Goal: Communication & Community: Connect with others

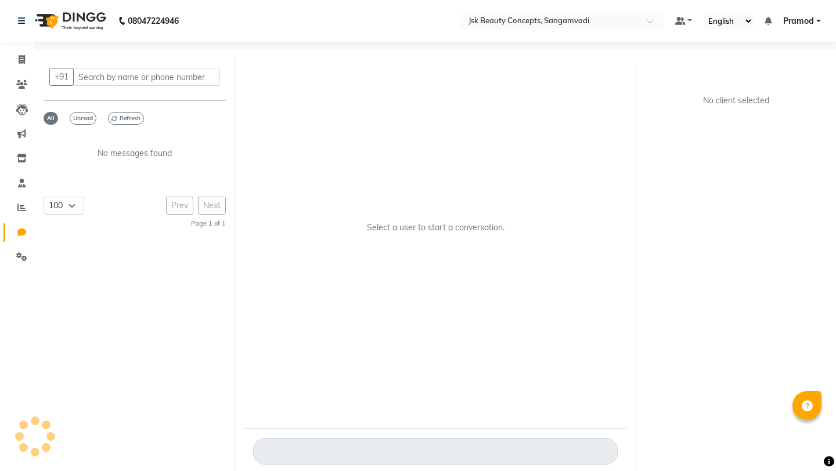
select select "100"
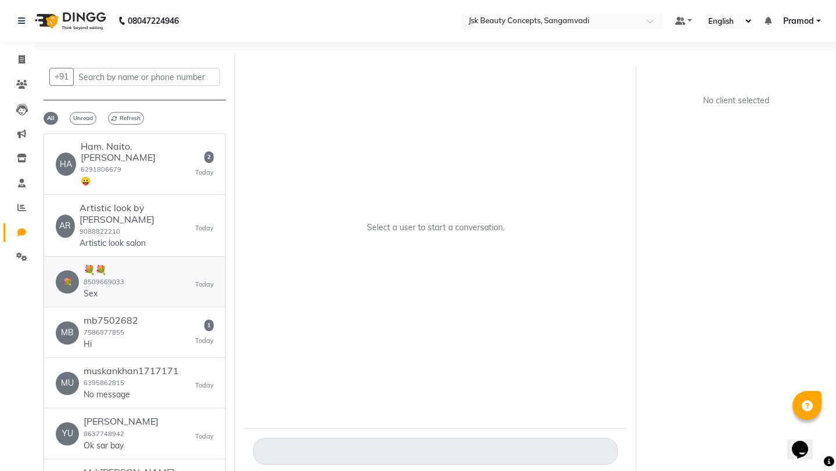
click at [155, 265] on div "💐 💐💐 8509669033 Sex [DATE]" at bounding box center [135, 282] width 158 height 35
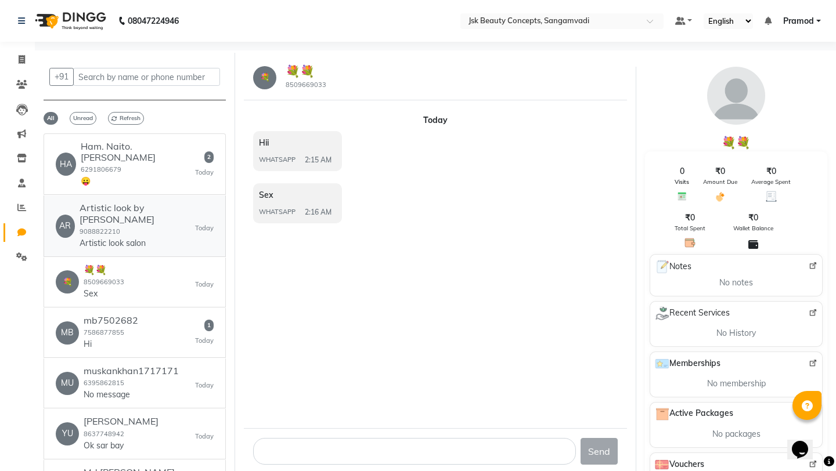
click at [153, 209] on div "Artistic look by Archana 9088822210 Artistic look salon" at bounding box center [136, 225] width 115 height 46
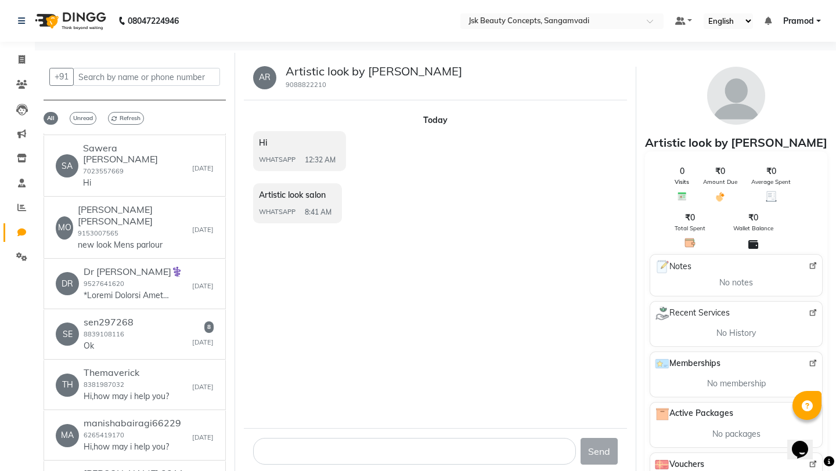
scroll to position [1715, 0]
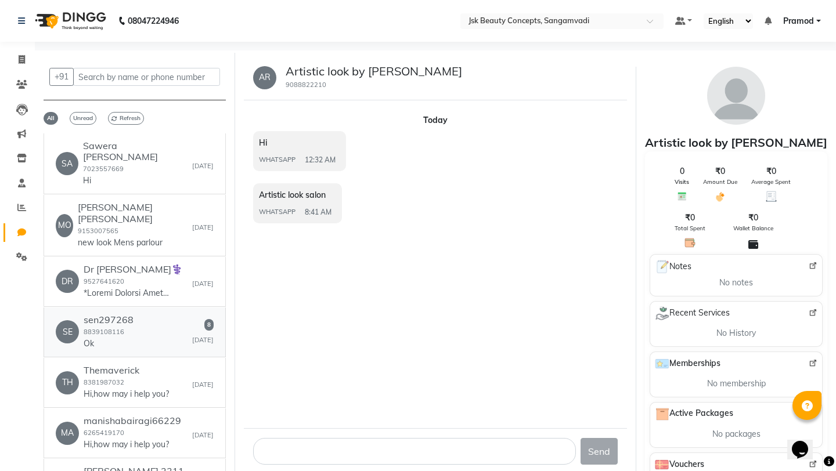
click at [148, 314] on div "SE sen297268 8839108116 Ok [DATE]" at bounding box center [135, 331] width 158 height 35
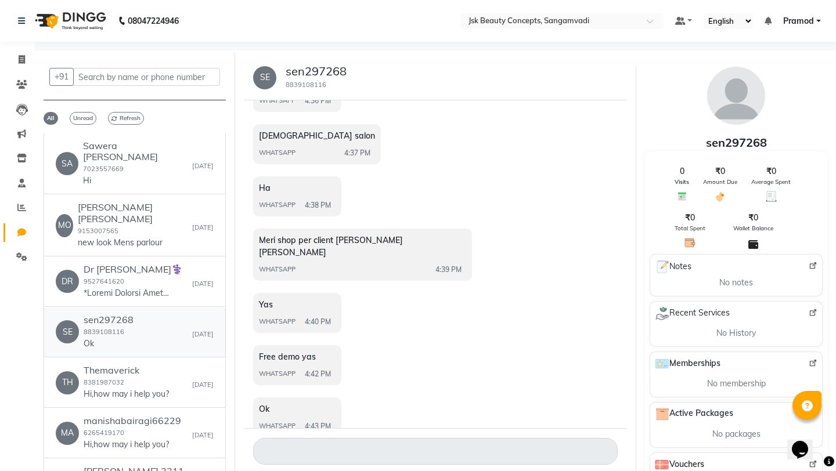
scroll to position [130, 0]
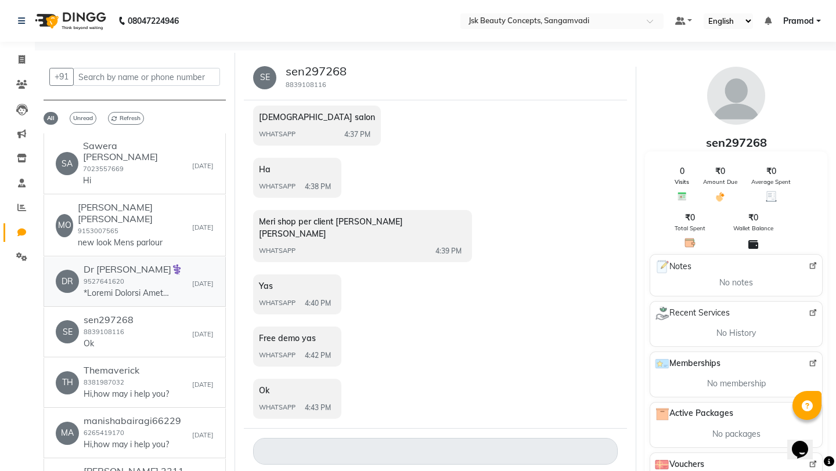
click at [134, 287] on p at bounding box center [127, 293] width 87 height 12
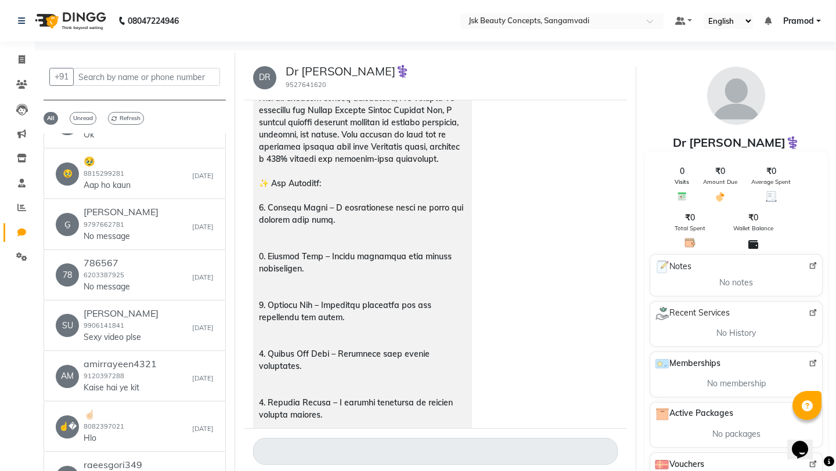
scroll to position [3482, 0]
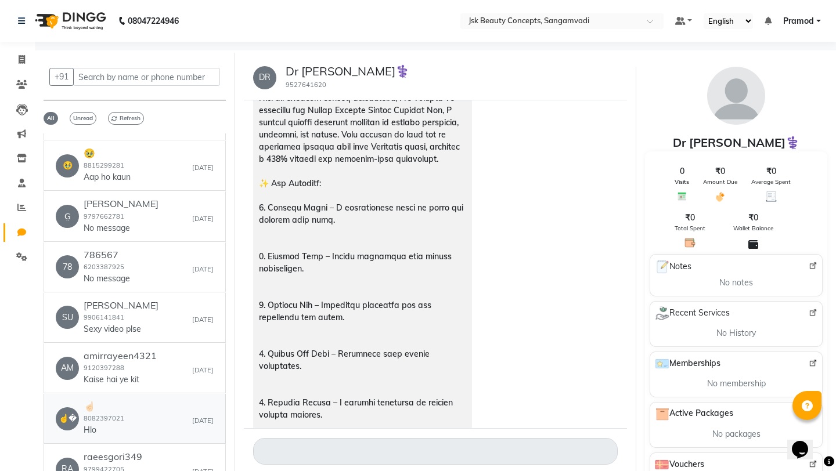
click at [129, 401] on div "☝� ☝🏻 8082397021 Hlo [DATE]" at bounding box center [135, 418] width 158 height 35
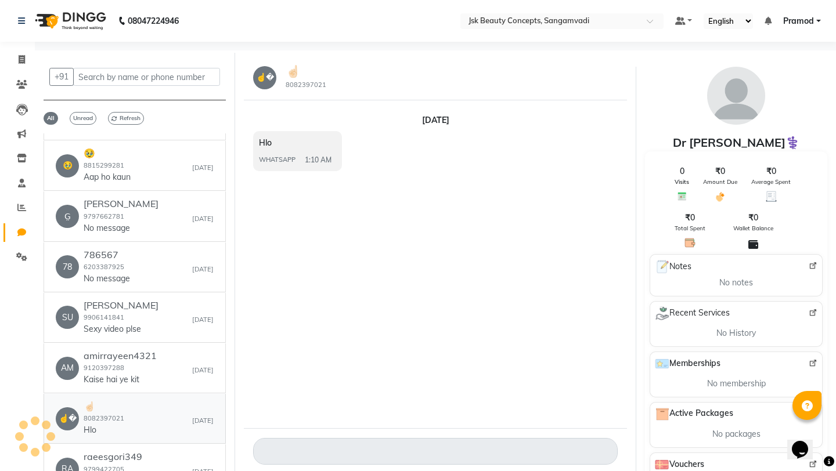
scroll to position [0, 0]
click at [149, 350] on div "amirrayeen4321 9120397288 Kaise hai ye kit" at bounding box center [120, 367] width 73 height 35
click at [160, 300] on div "SU [PERSON_NAME] 9906141841 Sexy video plse [DATE]" at bounding box center [135, 317] width 158 height 35
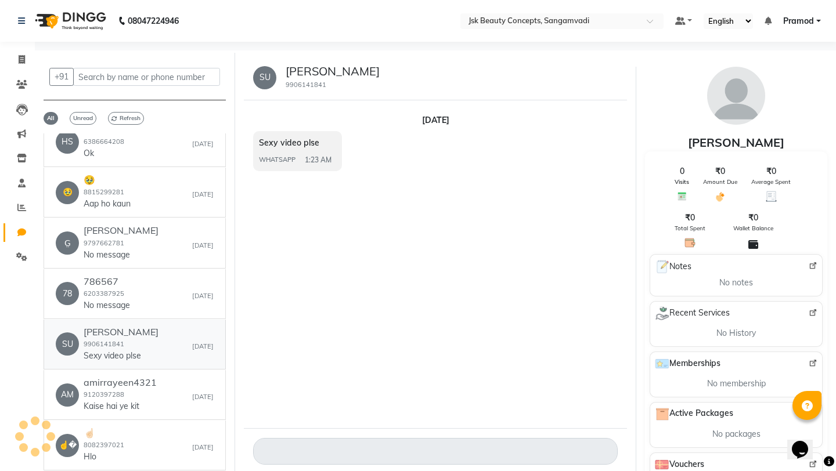
scroll to position [3434, 0]
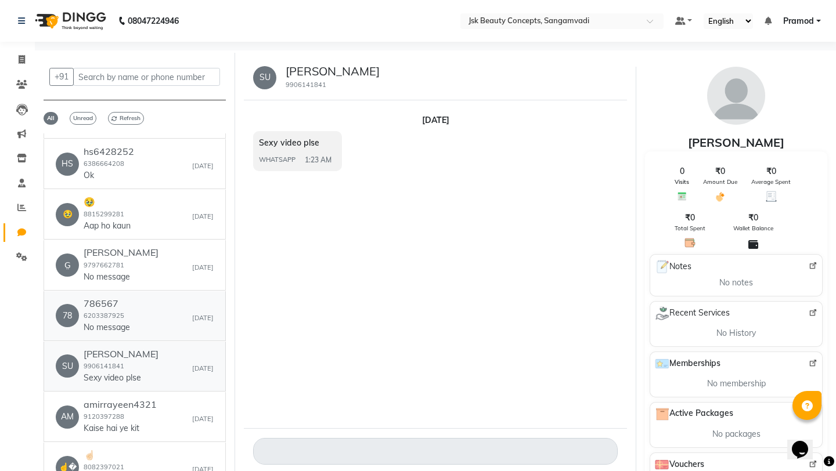
click at [160, 298] on div "78 786567 6203387925 No message [DATE]" at bounding box center [135, 315] width 158 height 35
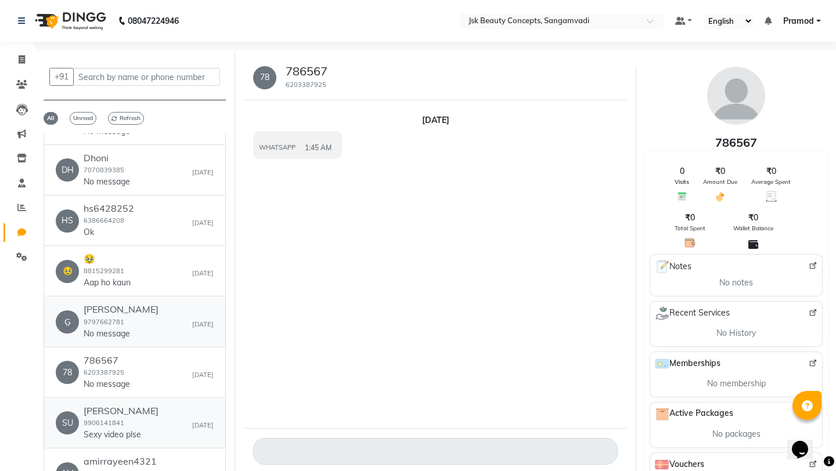
click at [160, 304] on div "G̤ [PERSON_NAME] 9797662781 No message [DATE]" at bounding box center [135, 321] width 158 height 35
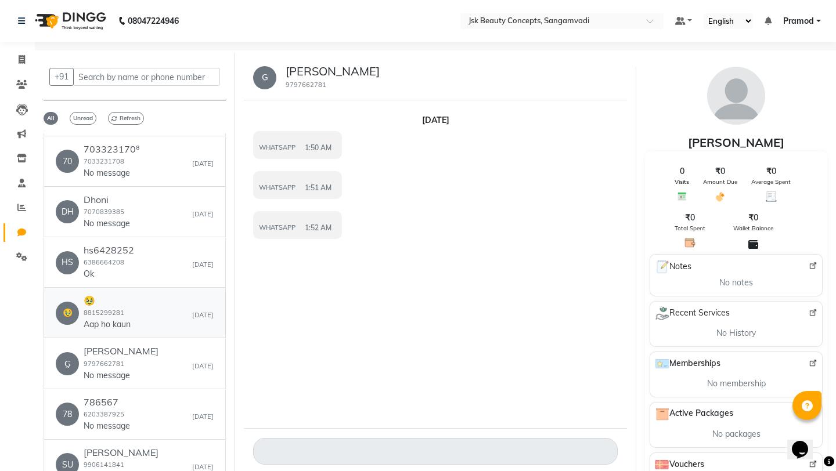
click at [161, 295] on div "🥹 🥹 8815299281 Aap ho kaun [DATE]" at bounding box center [135, 312] width 158 height 35
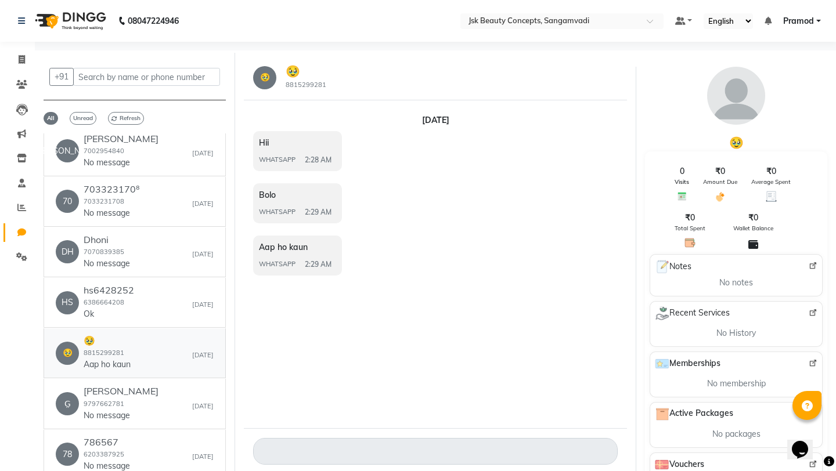
scroll to position [3276, 0]
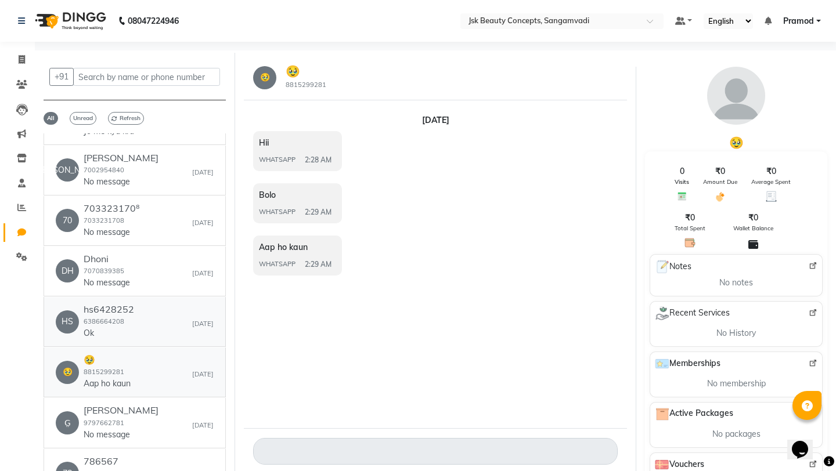
click at [161, 304] on div "HS hs6428252 6386664208 Ok [DATE]" at bounding box center [135, 321] width 158 height 35
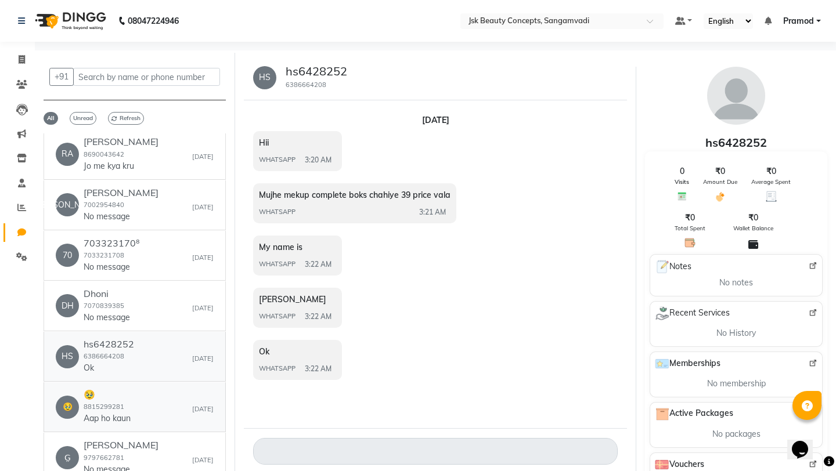
scroll to position [3240, 0]
click at [161, 289] on div "DH Dhoni 7070839385 No message [DATE]" at bounding box center [135, 306] width 158 height 35
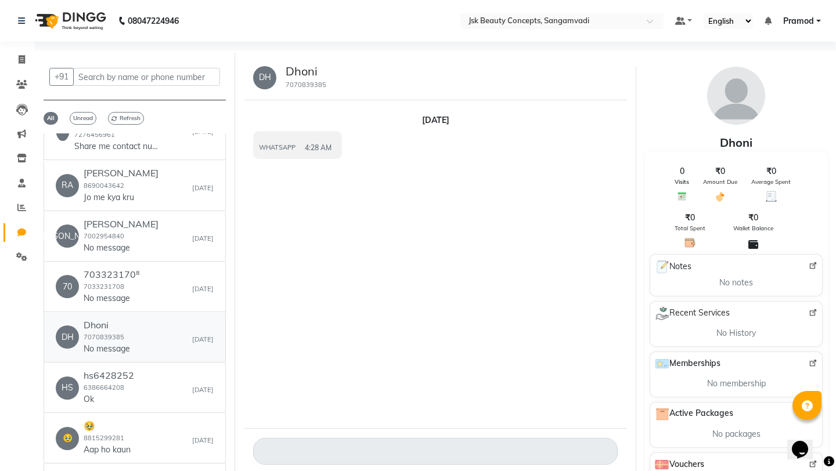
scroll to position [3206, 0]
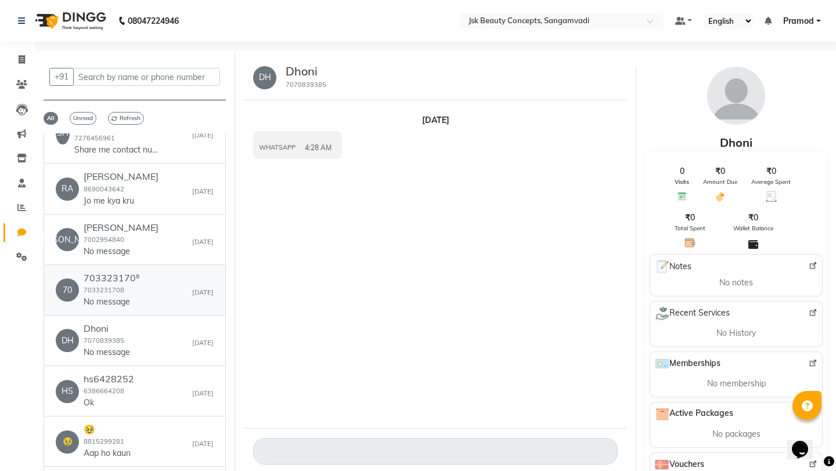
click at [160, 273] on div "70 703323170⁸ 7033231708 No message [DATE]" at bounding box center [135, 290] width 158 height 35
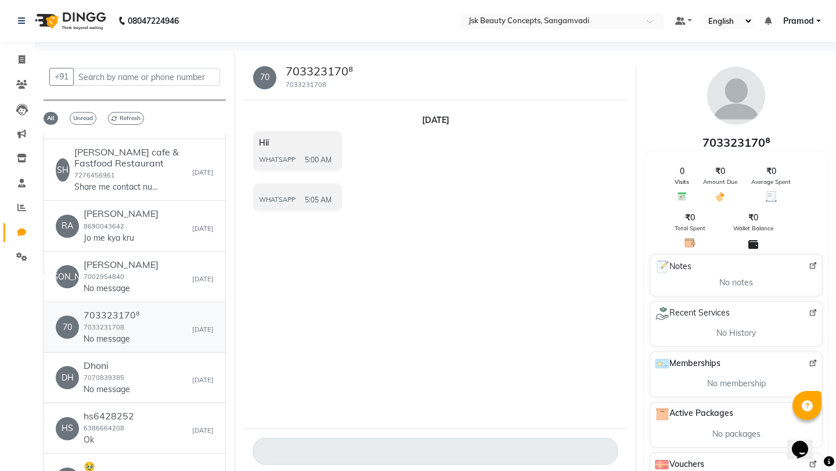
scroll to position [3167, 0]
click at [160, 261] on div "JA Jaan 7002954840 No message [DATE]" at bounding box center [135, 278] width 158 height 35
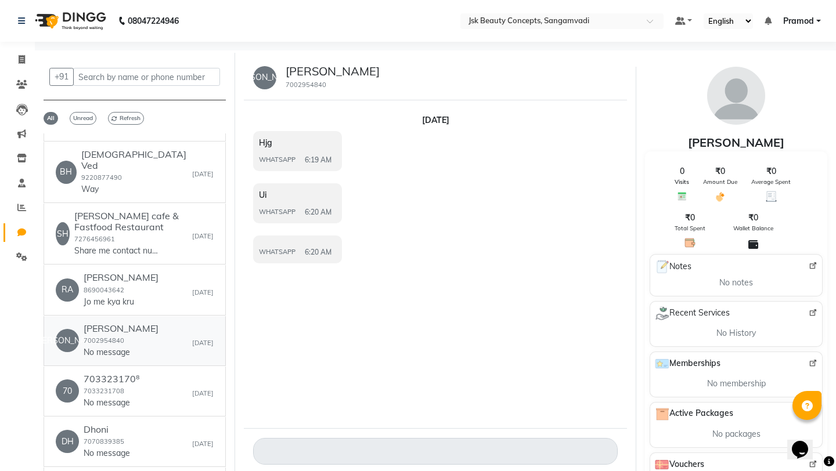
scroll to position [3108, 0]
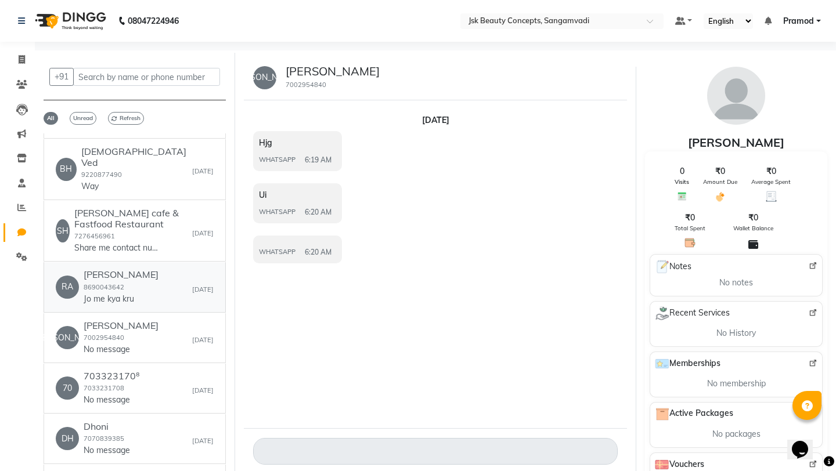
click at [160, 269] on div "RA [PERSON_NAME] 8690043642 Jo me kya kru [DATE]" at bounding box center [135, 286] width 158 height 35
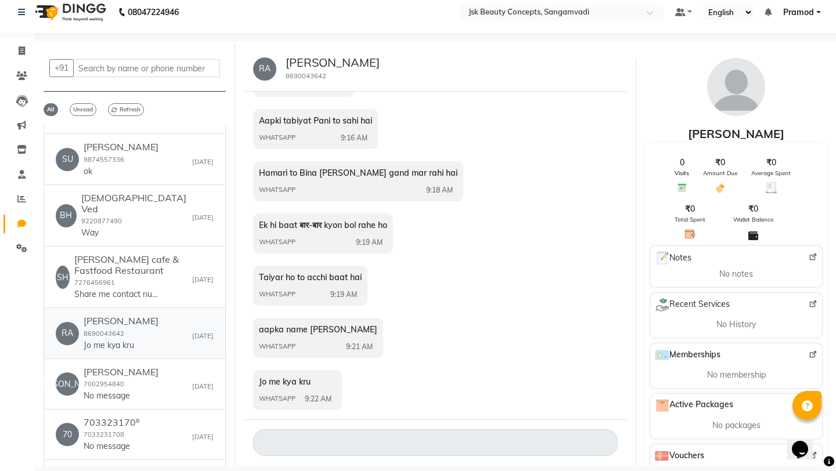
scroll to position [3012, 0]
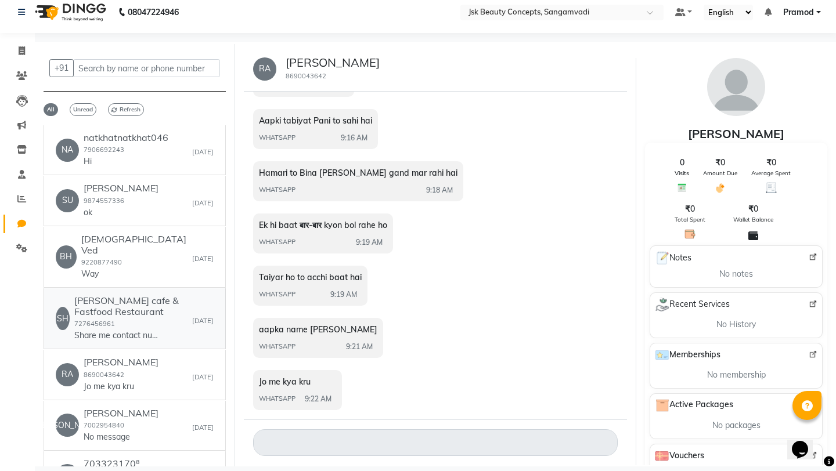
click at [142, 295] on div "[PERSON_NAME] cafe & Fastfood Restaurant [PHONE_NUMBER] Share me contact number…" at bounding box center [133, 318] width 118 height 46
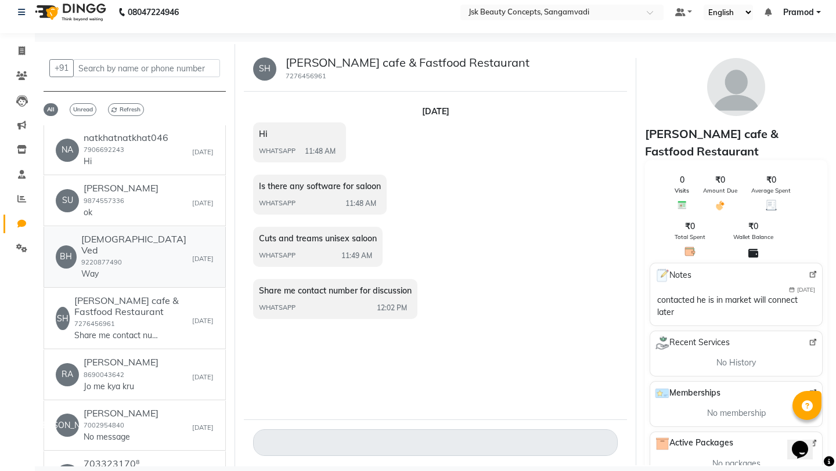
click at [145, 234] on div "BH Bhoomi Ved 9220877490 Way [DATE]" at bounding box center [135, 257] width 158 height 46
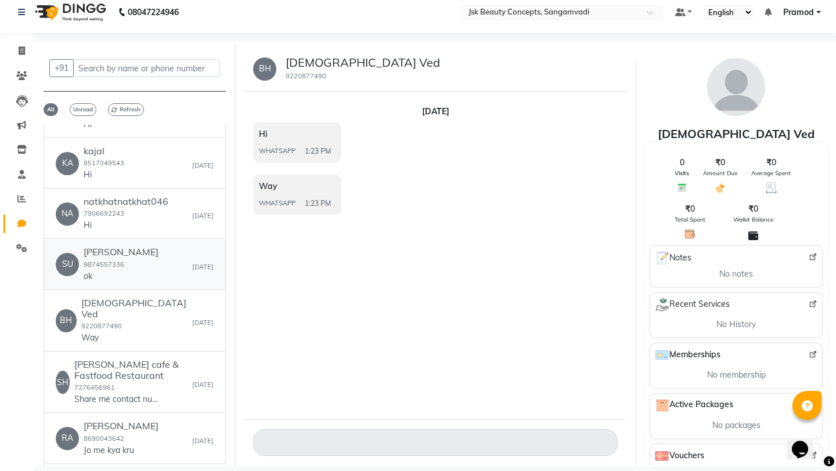
click at [153, 247] on div "[PERSON_NAME] 9874557336 ok" at bounding box center [121, 264] width 75 height 35
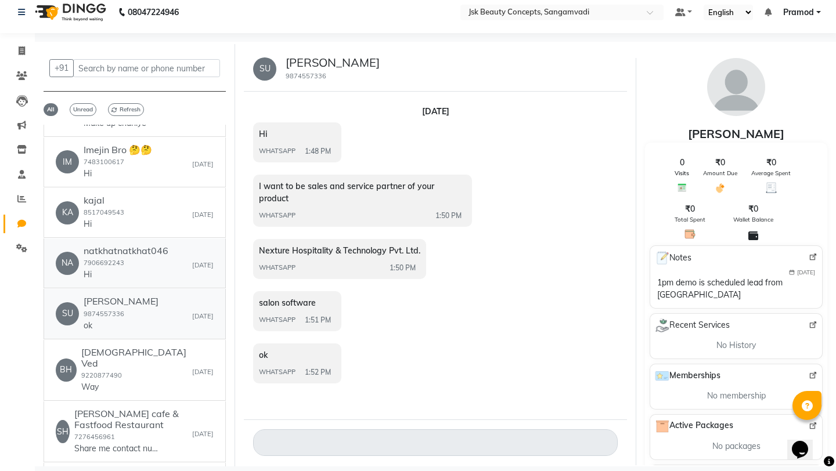
click at [153, 245] on div "natkhatnatkhat046 7906692243 Hi" at bounding box center [126, 262] width 85 height 35
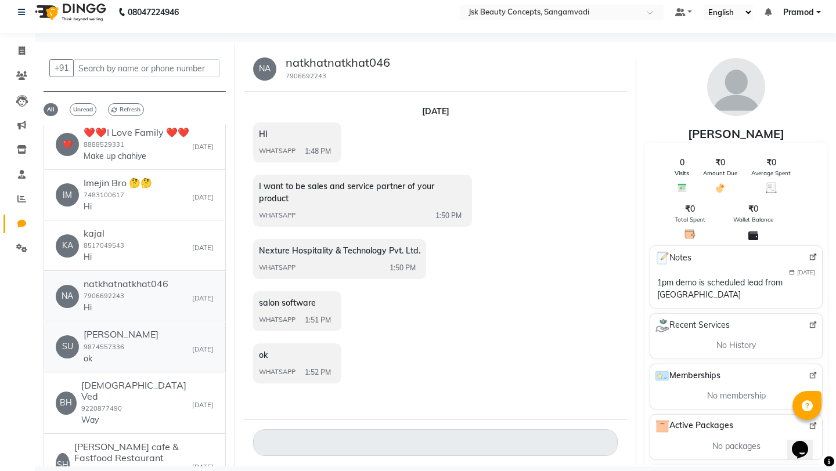
scroll to position [2865, 0]
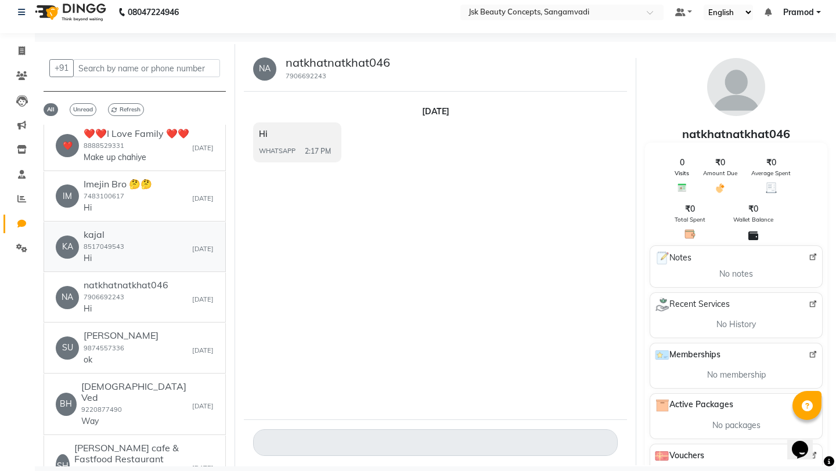
click at [173, 229] on div "KA kajal 8517049543 Hi [DATE]" at bounding box center [135, 246] width 158 height 35
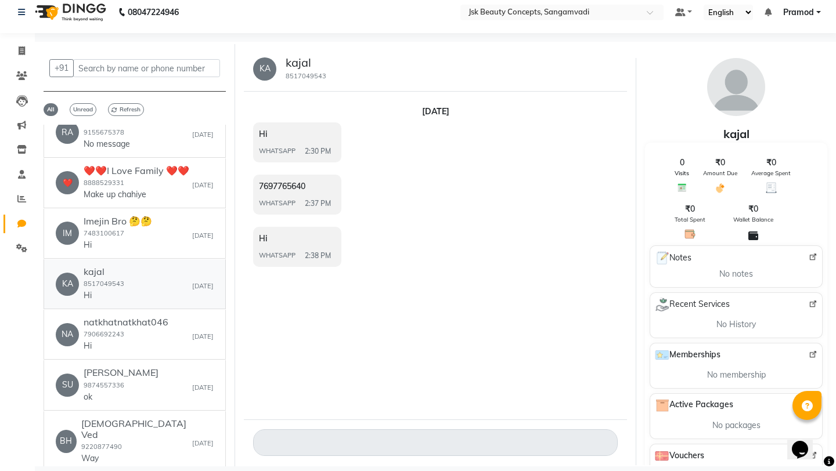
scroll to position [2829, 0]
click at [172, 215] on div "IM Imejin Bro 🤔🤔 7483100617 Hi [DATE]" at bounding box center [135, 232] width 158 height 35
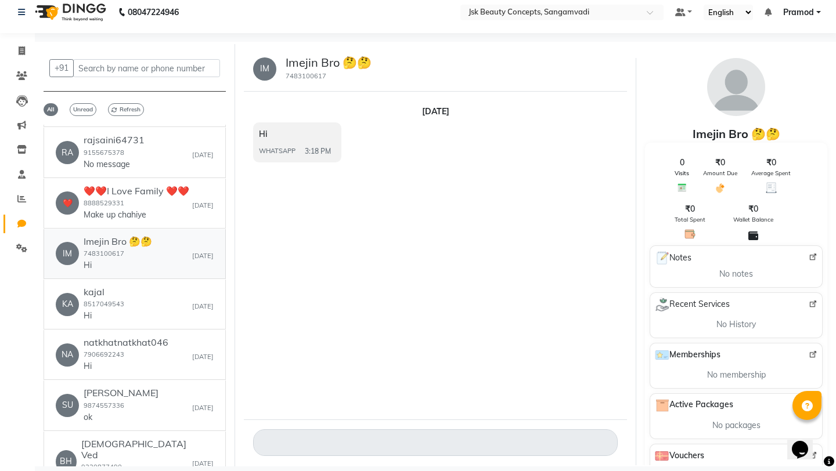
scroll to position [2786, 0]
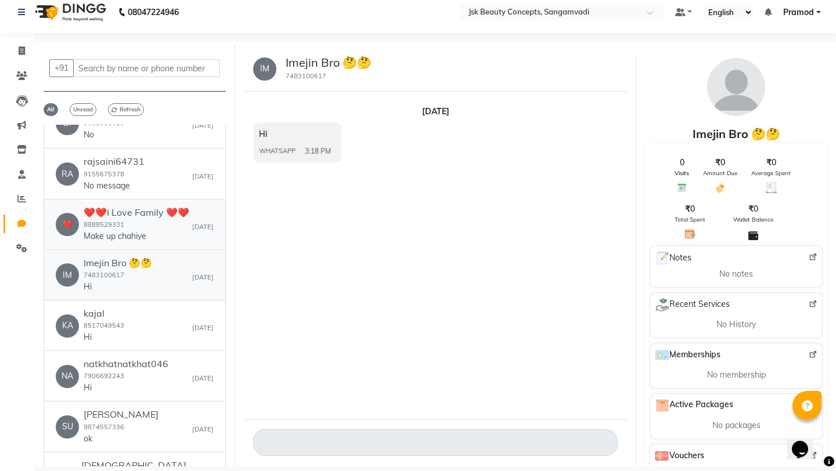
click at [172, 207] on div "❤️❤️I Love Family ❤️❤️ 8888529331 Make up chahiye" at bounding box center [137, 224] width 106 height 35
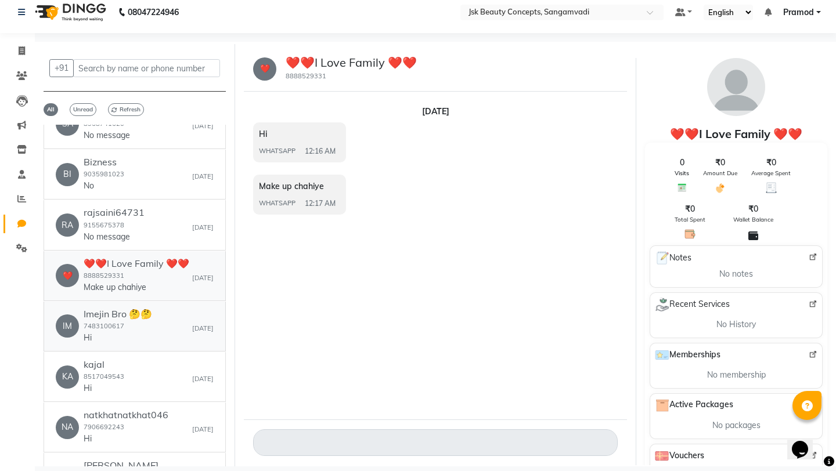
scroll to position [2734, 0]
click at [172, 208] on div "RA rajsaini64731 9155675378 No message [DATE]" at bounding box center [135, 225] width 158 height 35
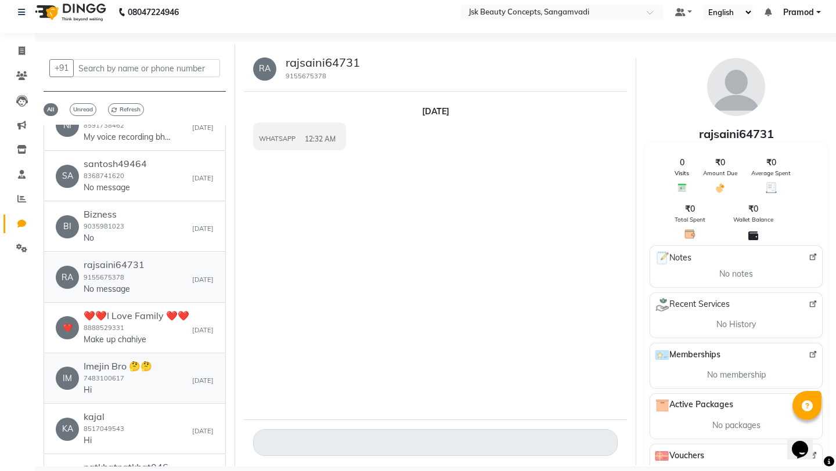
scroll to position [2677, 0]
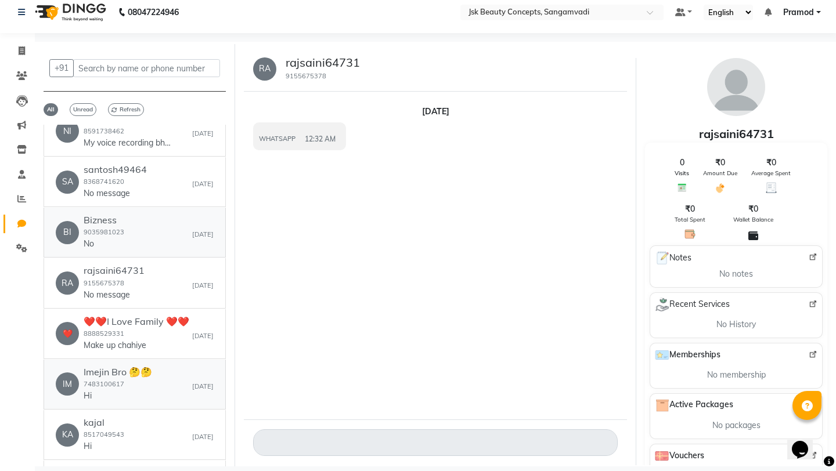
click at [172, 215] on div "BI Bizness 9035981023 No [DATE]" at bounding box center [135, 232] width 158 height 35
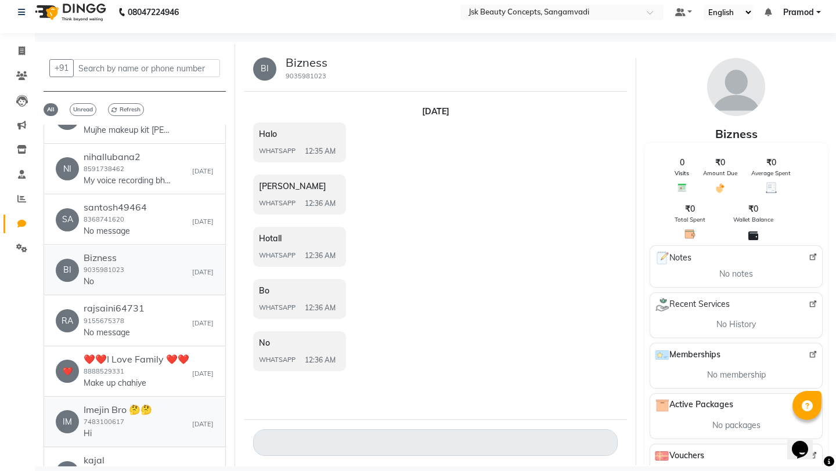
scroll to position [2630, 0]
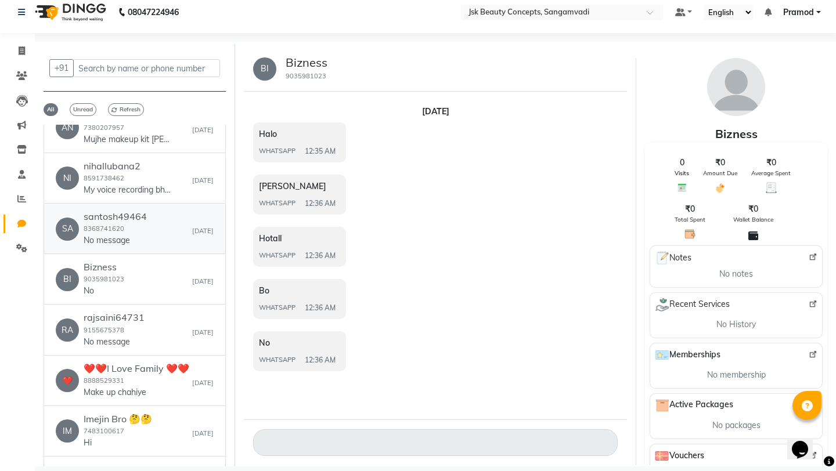
click at [172, 211] on div "SA santosh49464 8368741620 No message [DATE]" at bounding box center [135, 228] width 158 height 35
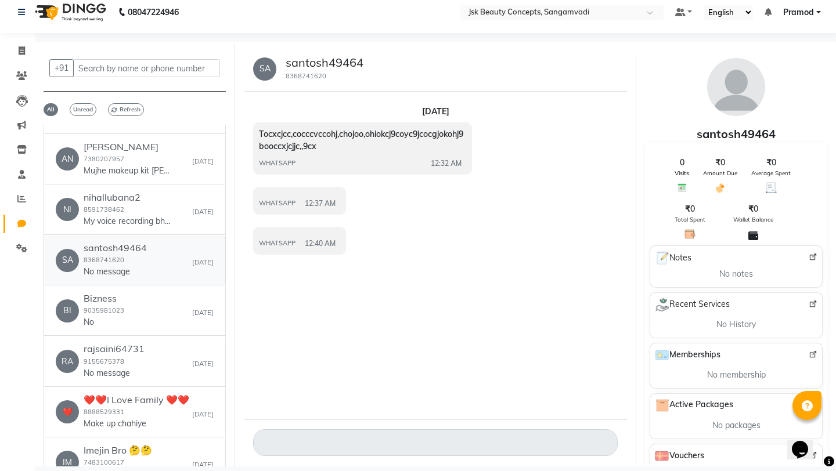
scroll to position [2590, 0]
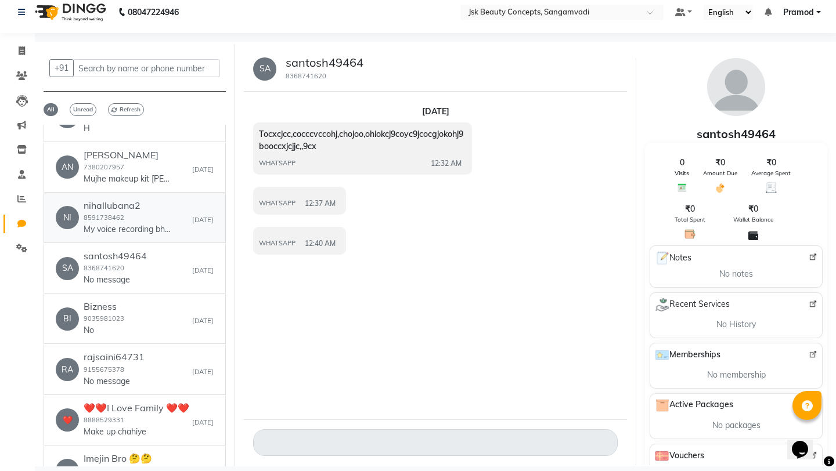
click at [173, 200] on div "NI nihallubana2 8591738462 My voice recording bhejo [DATE]" at bounding box center [135, 217] width 158 height 35
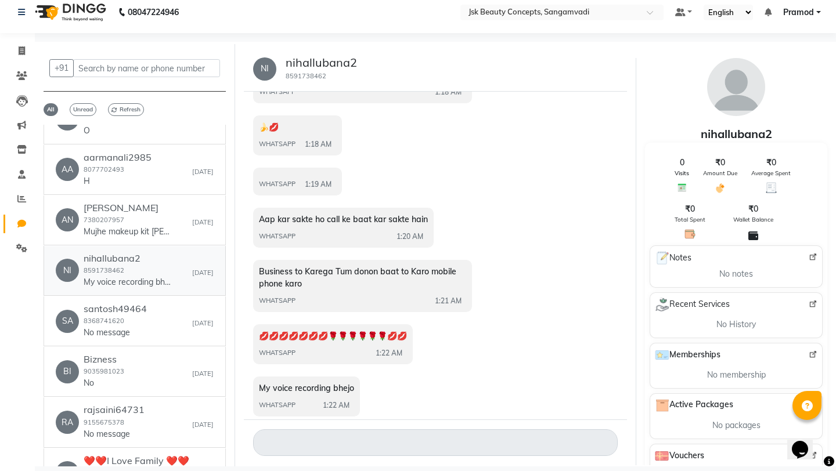
scroll to position [2538, 0]
click at [173, 202] on div "AN [PERSON_NAME] 7380207957 Mujhe makeup kit [PERSON_NAME] apse [DATE]" at bounding box center [135, 219] width 158 height 35
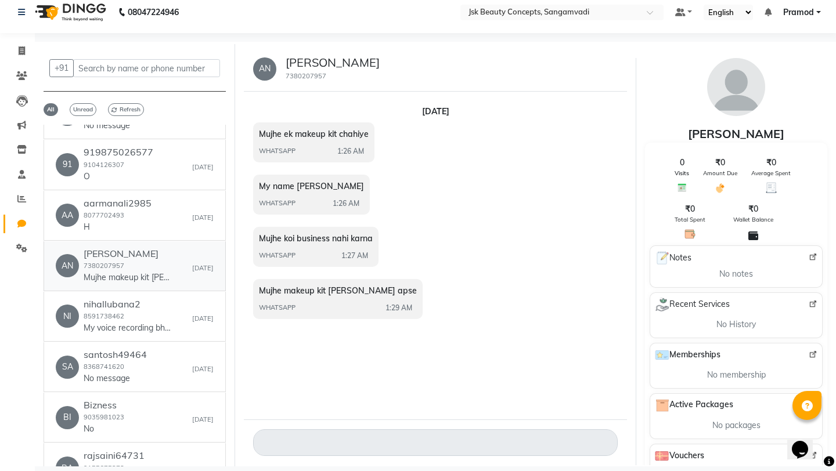
scroll to position [2488, 0]
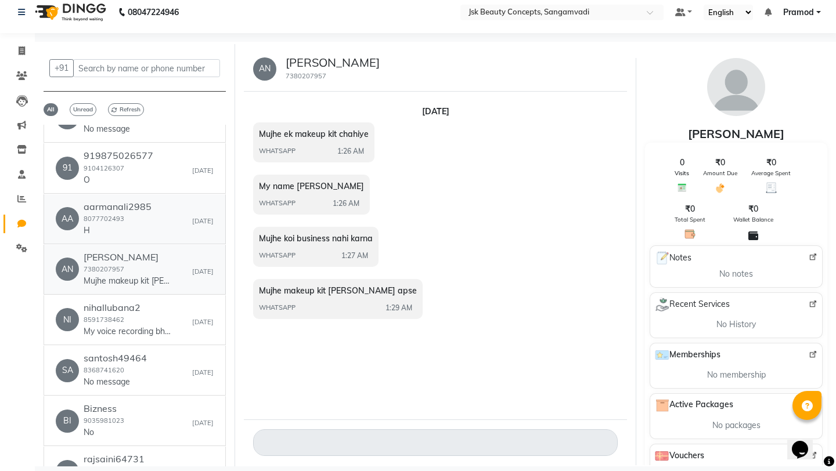
click at [173, 201] on div "AA aarmanali2985 8077702493 H [DATE]" at bounding box center [135, 218] width 158 height 35
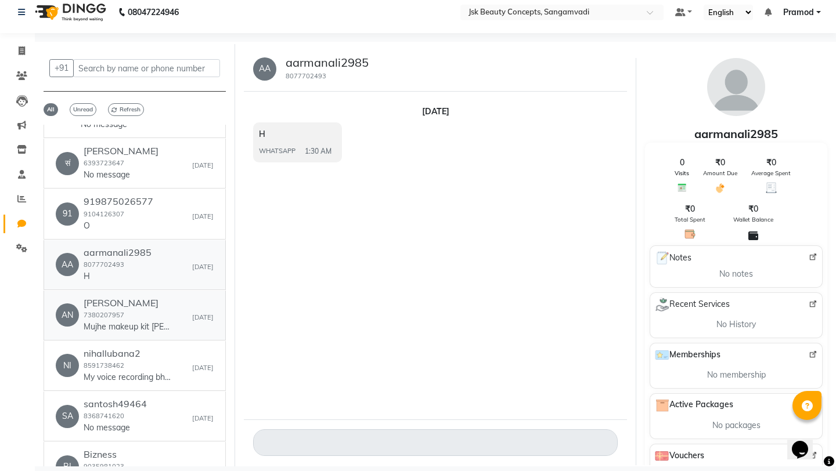
scroll to position [2437, 0]
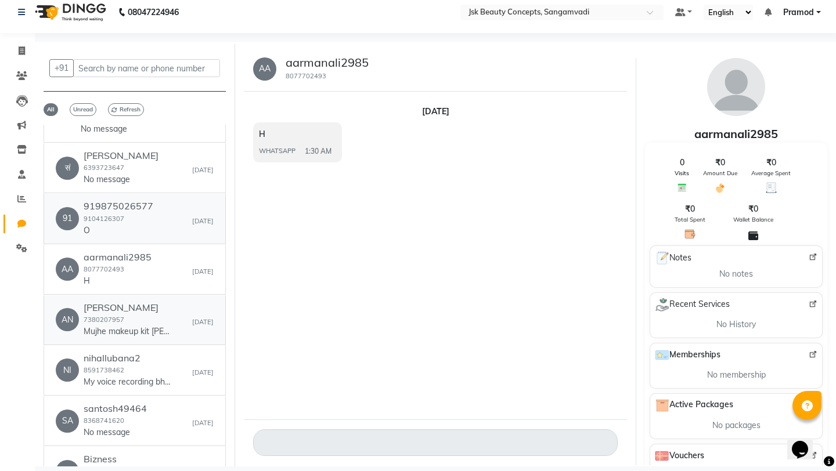
click at [173, 201] on div "91 919875026577 9104126307 O [DATE]" at bounding box center [135, 218] width 158 height 35
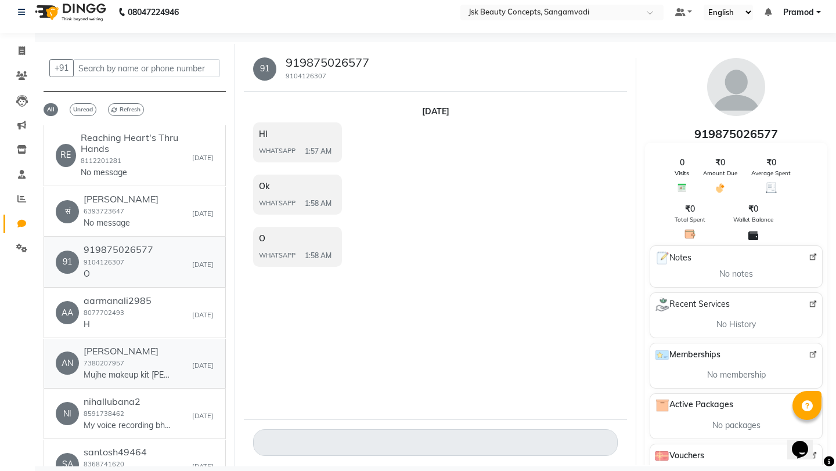
scroll to position [2392, 0]
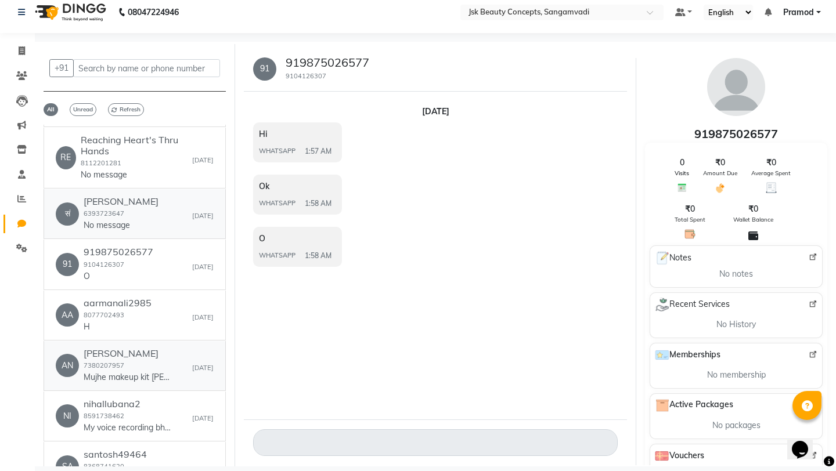
click at [173, 196] on div "सं [PERSON_NAME] 6393723647 No message [DATE]" at bounding box center [135, 213] width 158 height 35
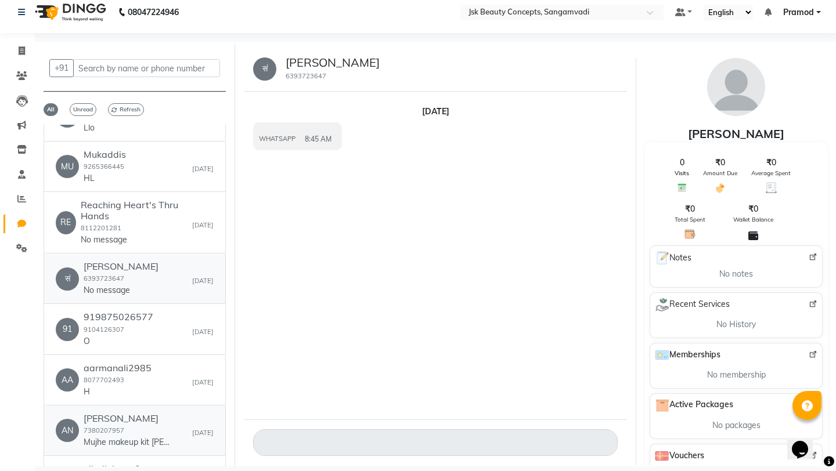
scroll to position [2322, 0]
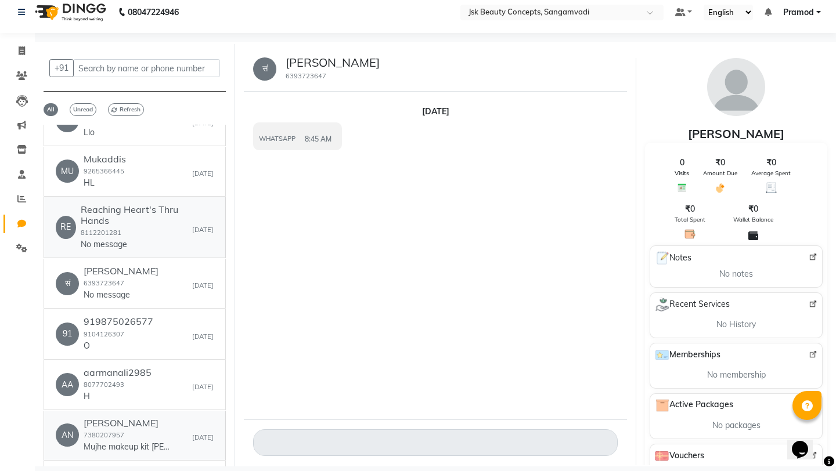
click at [173, 204] on h6 "Reaching Heart's Thru Hands" at bounding box center [136, 215] width 111 height 22
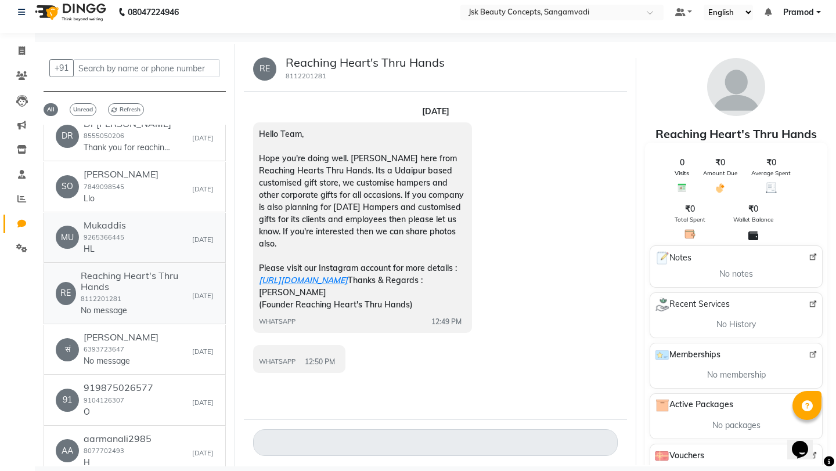
scroll to position [2251, 0]
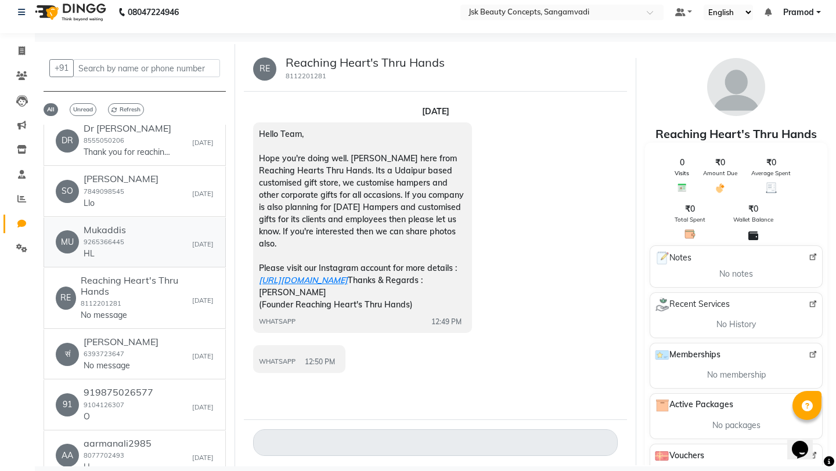
click at [163, 225] on div "MU Mukaddis 9265366445 HL [DATE]" at bounding box center [135, 242] width 158 height 35
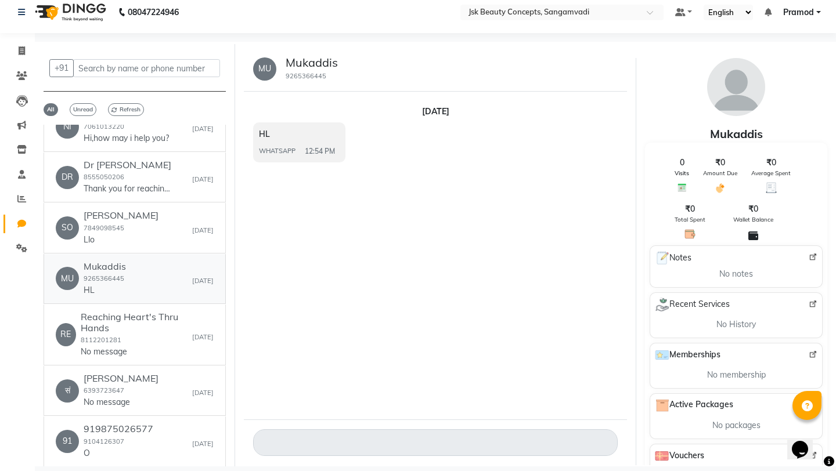
scroll to position [2213, 0]
click at [163, 212] on div "SO [PERSON_NAME] 7849098545 Llo [DATE]" at bounding box center [135, 229] width 158 height 35
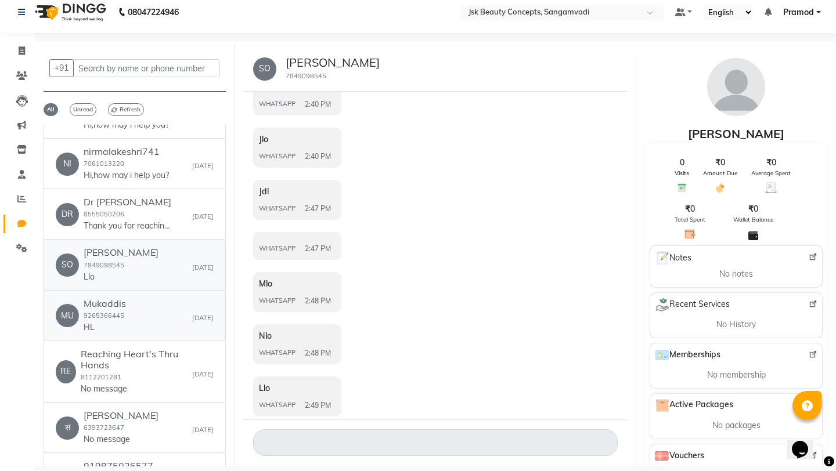
scroll to position [2173, 0]
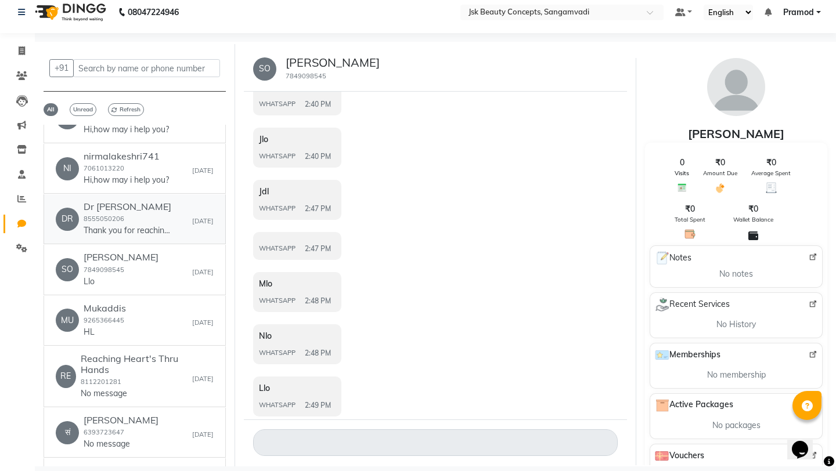
click at [162, 225] on p "Thank you for reaching out to us,trying to call you" at bounding box center [127, 231] width 87 height 12
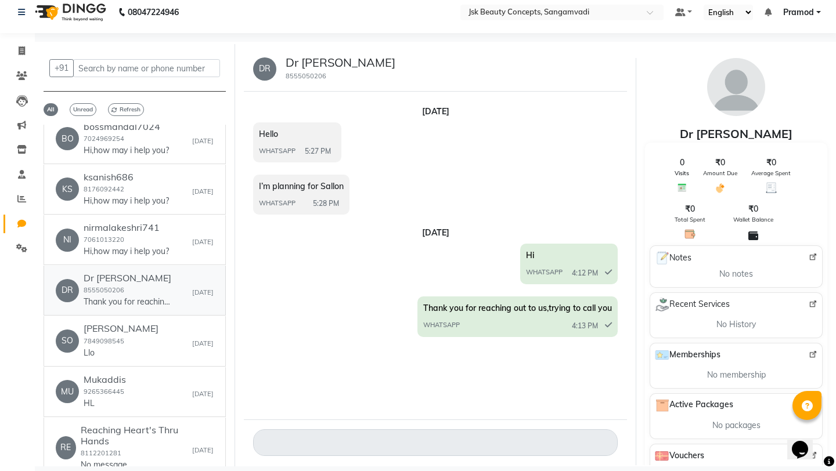
scroll to position [2104, 0]
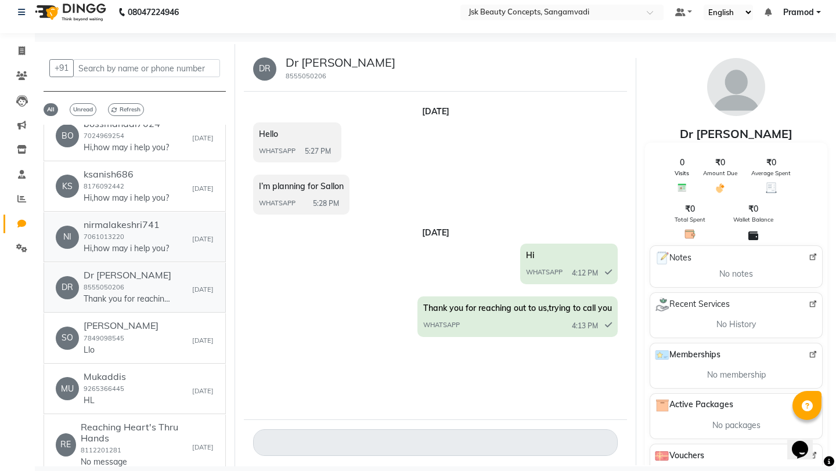
click at [162, 219] on div "nirmalakeshri741 7061013220 Hi,how may i help you?" at bounding box center [126, 236] width 85 height 35
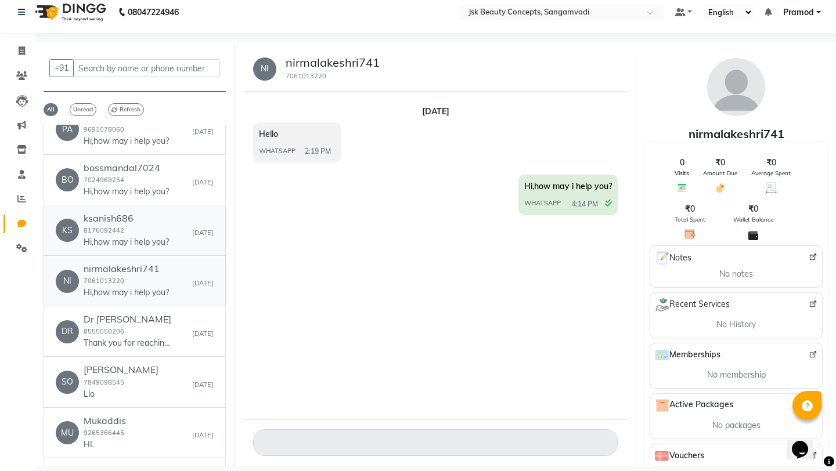
scroll to position [2061, 0]
click at [162, 212] on h6 "ksanish686" at bounding box center [126, 217] width 85 height 11
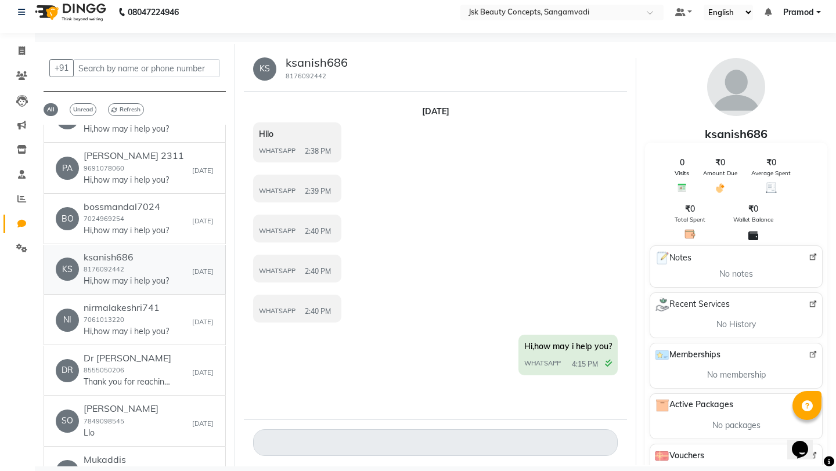
scroll to position [2020, 0]
click at [162, 202] on div "bossmandal7024 7024969254 Hi,how may i help you?" at bounding box center [126, 219] width 85 height 35
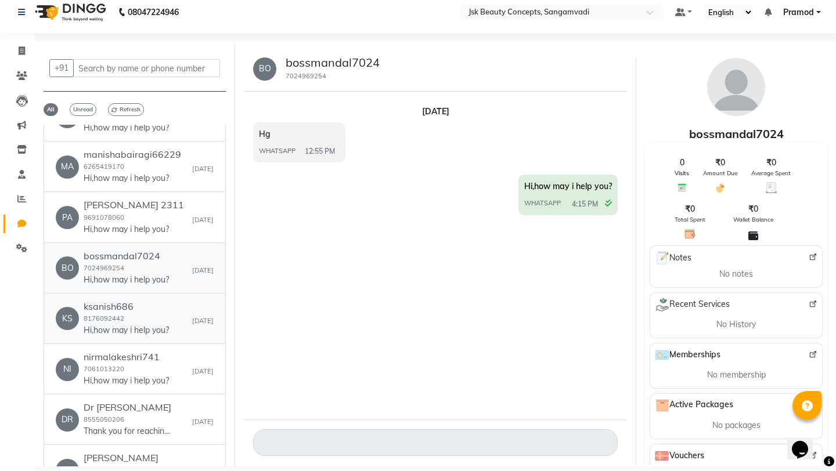
scroll to position [1970, 0]
click at [162, 201] on div "[PERSON_NAME] 2311 9691078060 Hi,how may i help you?" at bounding box center [134, 218] width 100 height 35
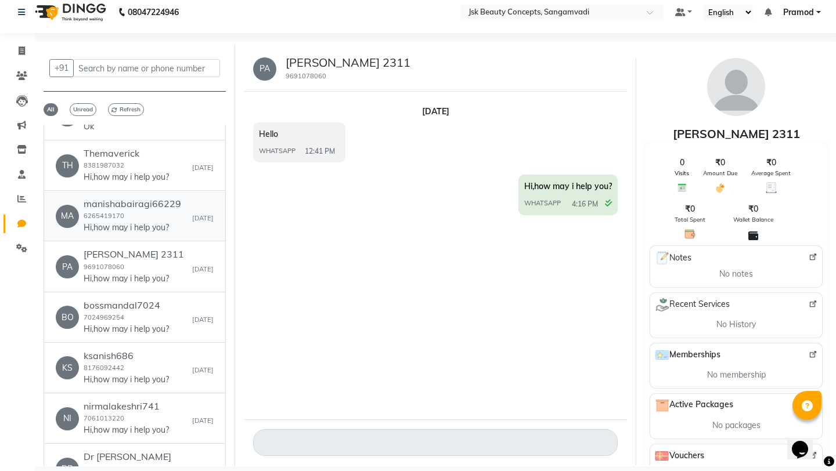
click at [163, 198] on div "manishabairagi66229 6265419170 Hi,how may i help you?" at bounding box center [132, 215] width 97 height 35
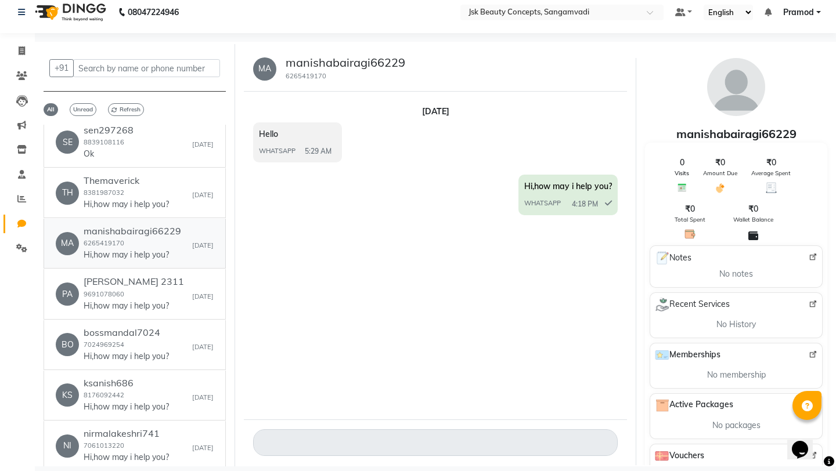
scroll to position [1889, 0]
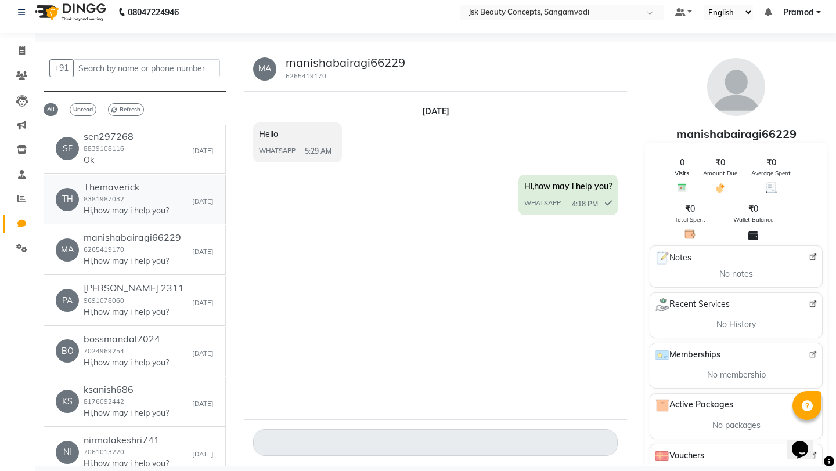
click at [163, 182] on div "Themaverick 8381987032 Hi,how may i help you?" at bounding box center [126, 199] width 85 height 35
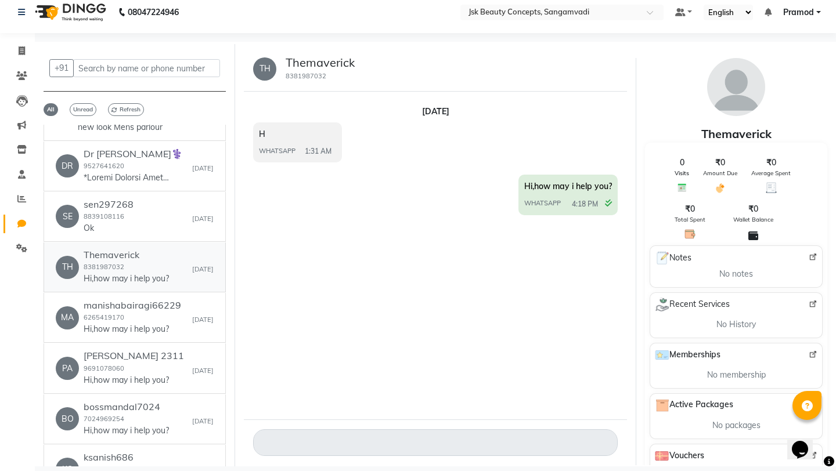
scroll to position [1820, 0]
click at [165, 201] on div "SE sen297268 8839108116 Ok [DATE]" at bounding box center [135, 218] width 158 height 35
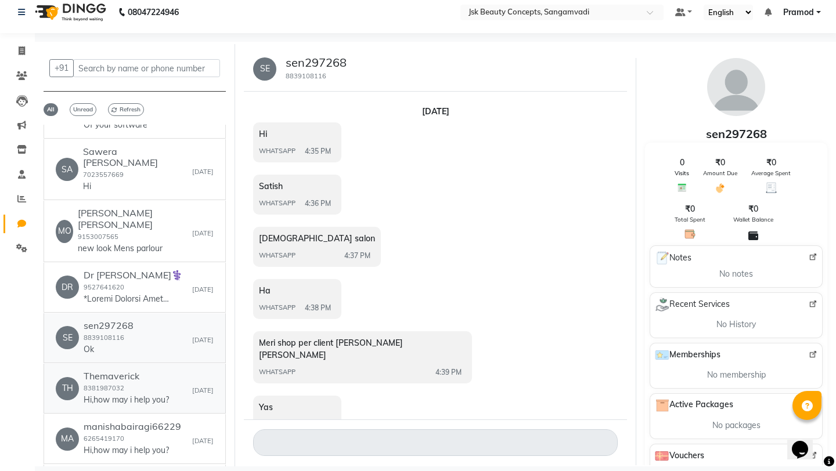
scroll to position [1682, 0]
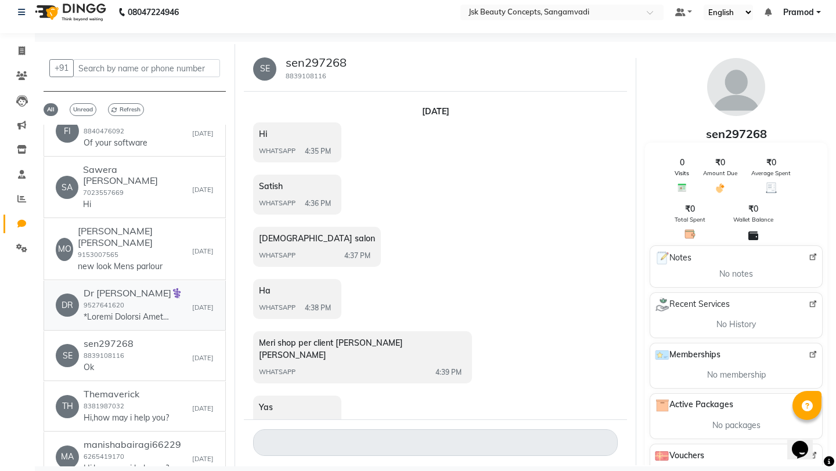
click at [160, 288] on h6 "Dr [PERSON_NAME]⚕️" at bounding box center [133, 293] width 99 height 11
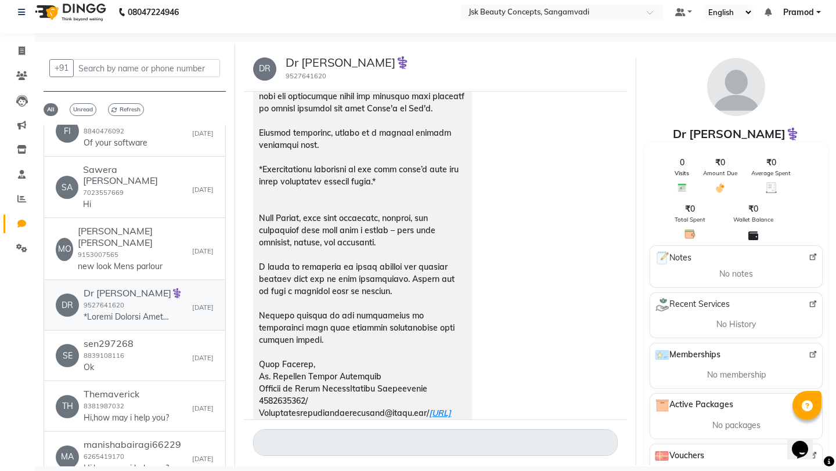
scroll to position [0, 0]
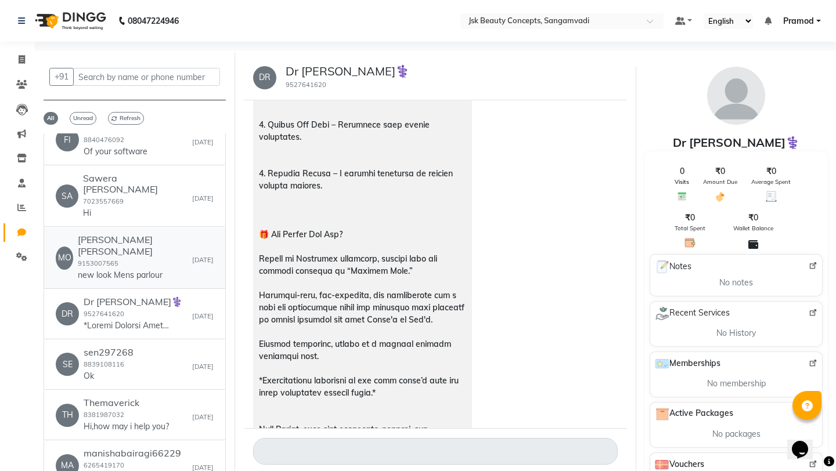
click at [118, 259] on small "9153007565" at bounding box center [98, 263] width 41 height 8
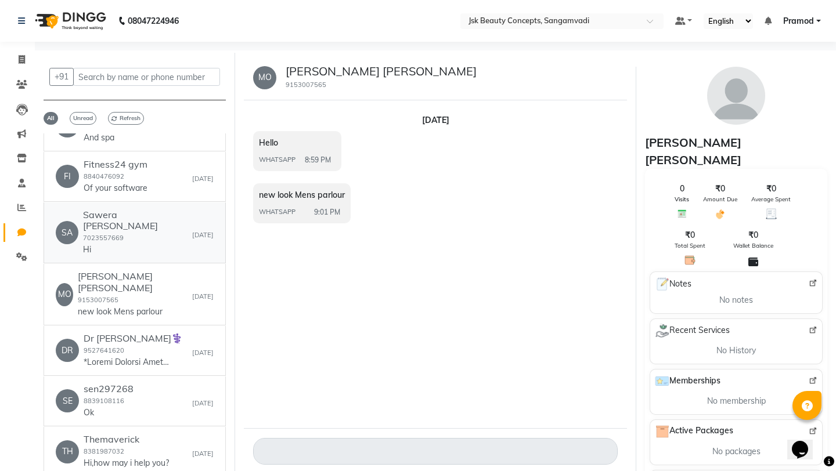
click at [122, 244] on p "Hi" at bounding box center [126, 250] width 87 height 12
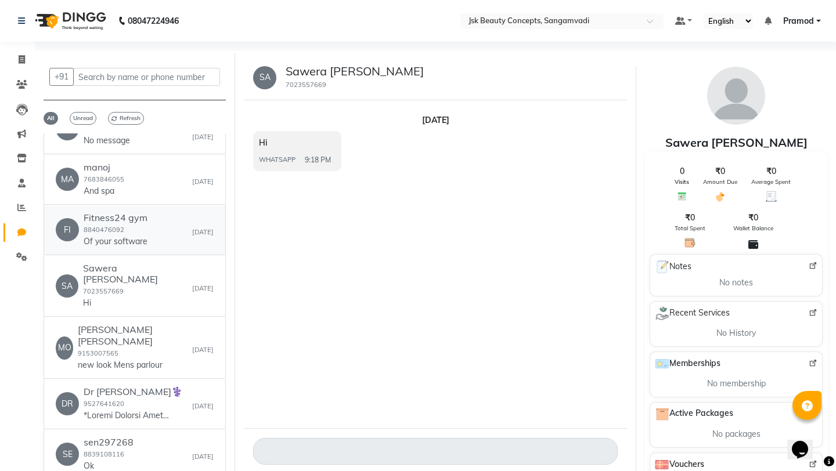
click at [129, 212] on div "Fitness24 gym 8840476092 Of your software" at bounding box center [116, 229] width 64 height 35
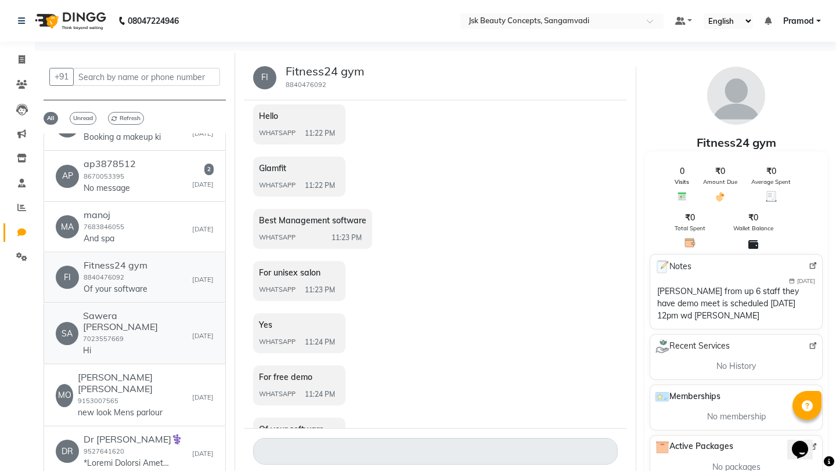
scroll to position [1526, 0]
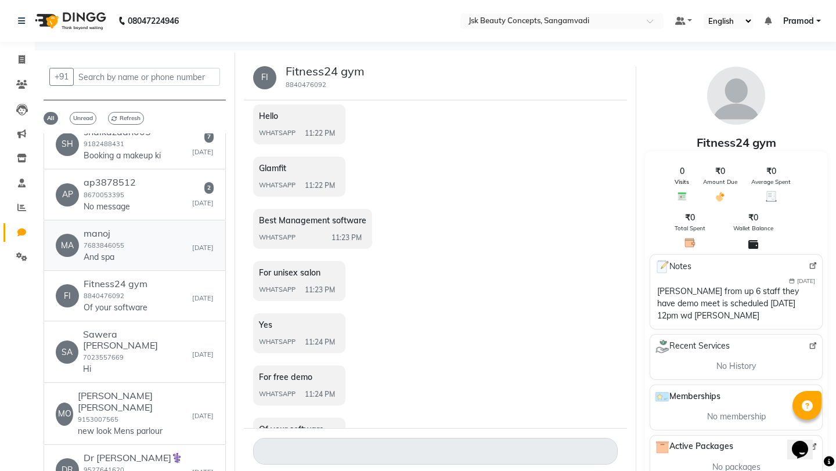
click at [174, 228] on div "MA manoj 7683846055 And spa [DATE]" at bounding box center [135, 245] width 158 height 35
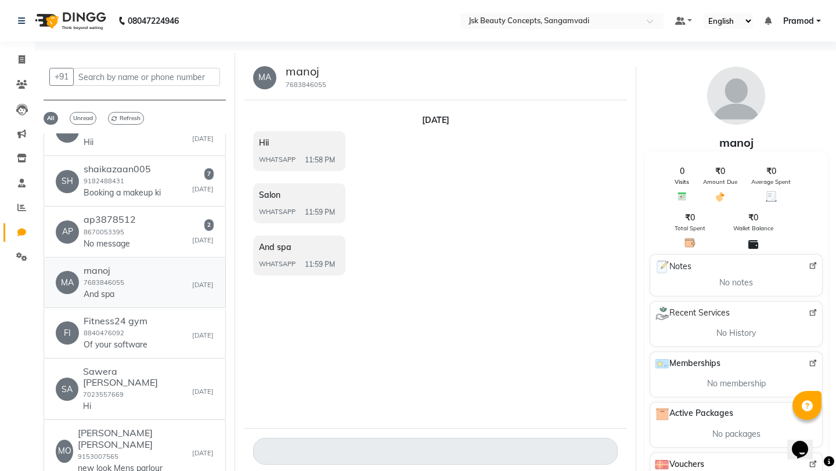
scroll to position [1475, 0]
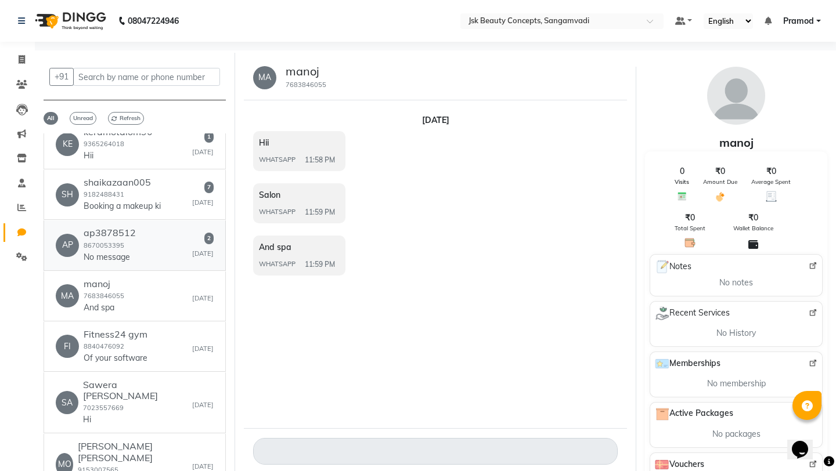
click at [173, 220] on link "AP ap3878512 8670053395 No message 2 [DATE]" at bounding box center [135, 245] width 182 height 50
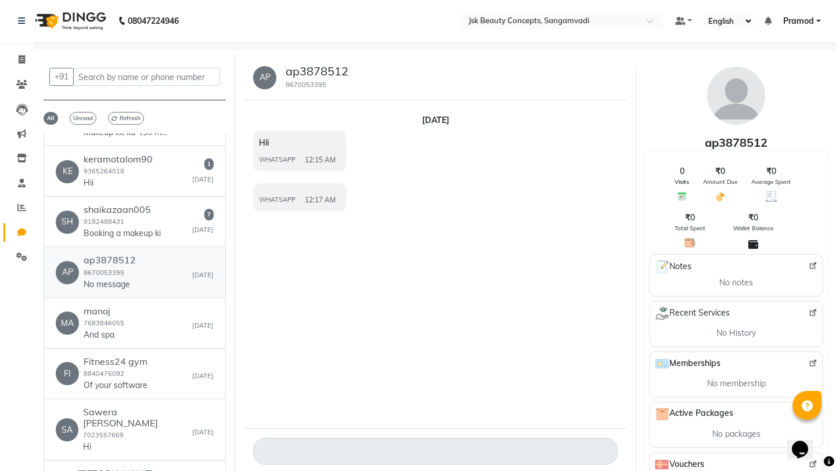
scroll to position [1442, 0]
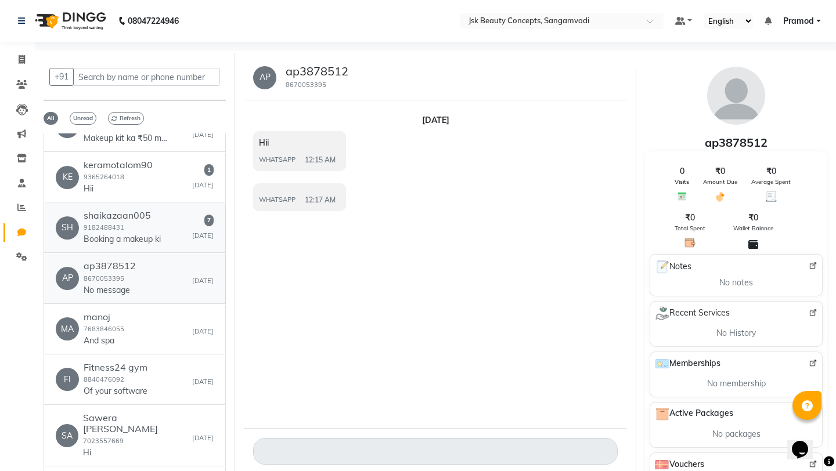
click at [173, 210] on div "SH shaikazaan005 9182488431 Booking a makeup ki 7 [DATE]" at bounding box center [135, 227] width 158 height 35
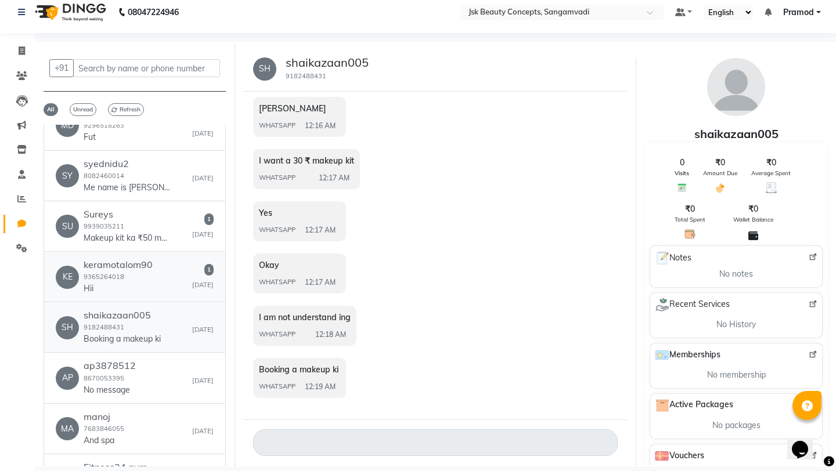
scroll to position [1329, 0]
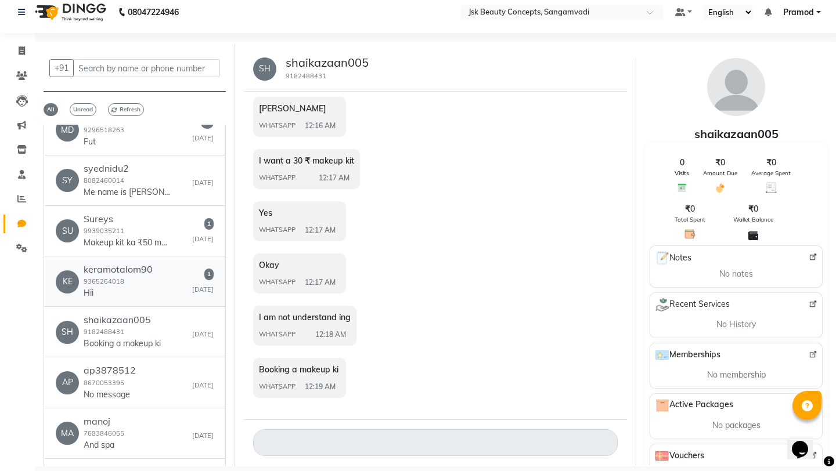
click at [138, 287] on p "Hii" at bounding box center [118, 293] width 69 height 12
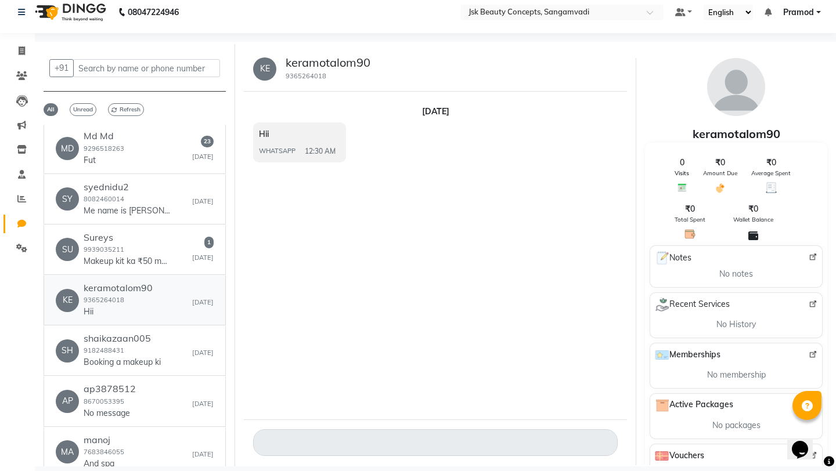
scroll to position [1308, 0]
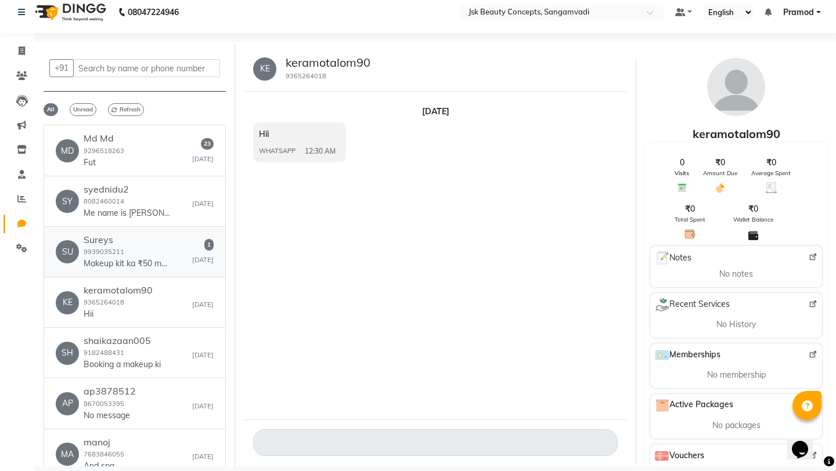
click at [154, 234] on div "Sureys 9939035211 Makeup kit ka ₹50 mein de rahe hain" at bounding box center [127, 251] width 87 height 35
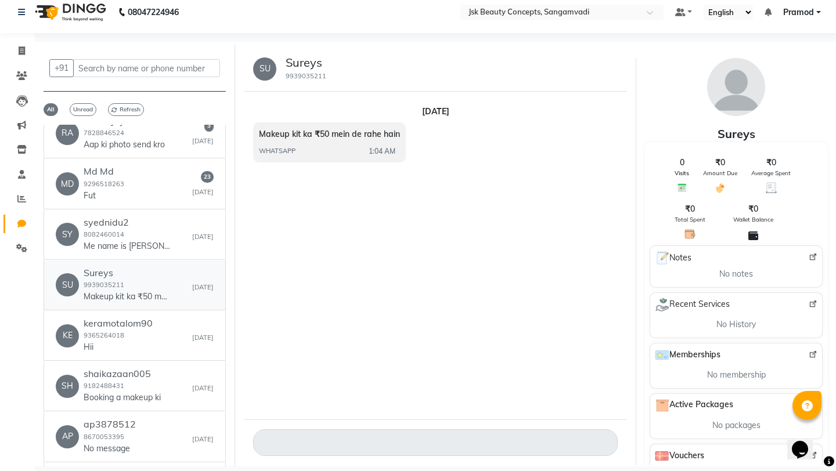
scroll to position [1263, 0]
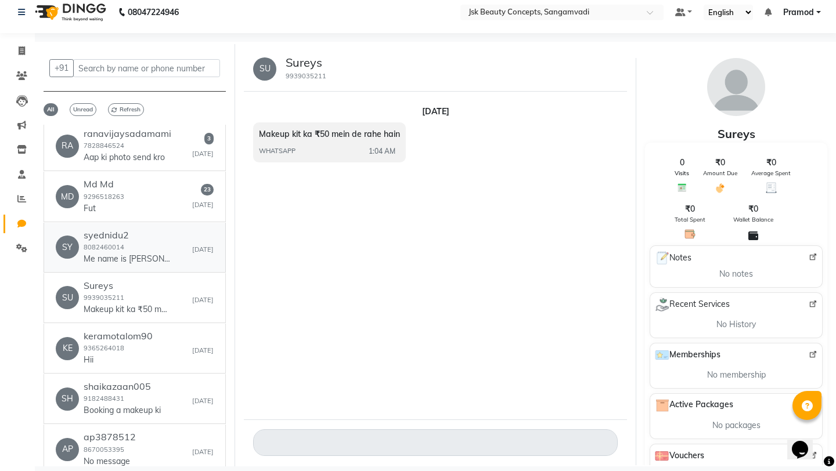
click at [162, 230] on div "syednidu2 8082460014 Me name is [PERSON_NAME]" at bounding box center [127, 247] width 87 height 35
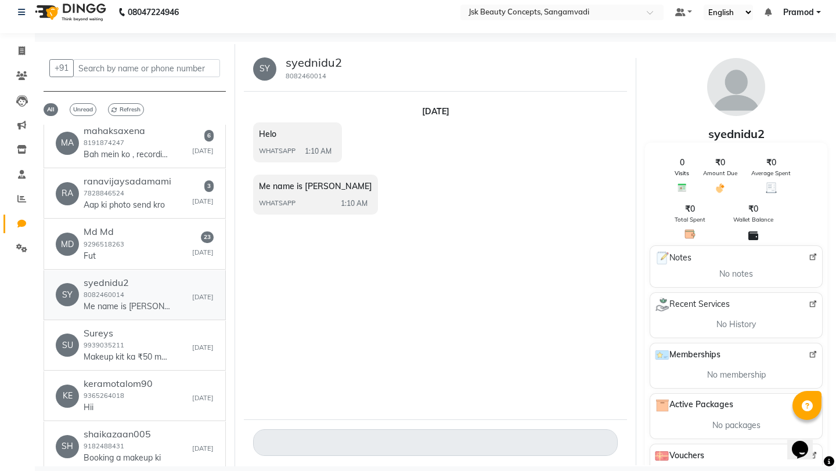
scroll to position [1210, 0]
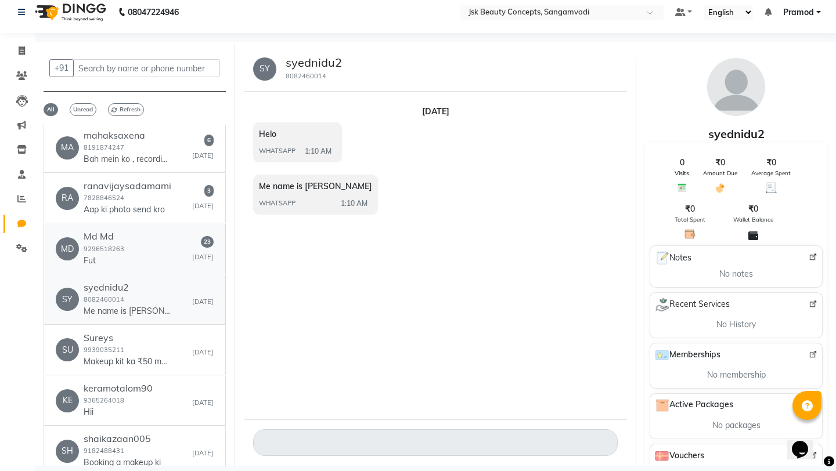
click at [162, 231] on div "MD Md Md 9296518263 Fut 23 [DATE]" at bounding box center [135, 248] width 158 height 35
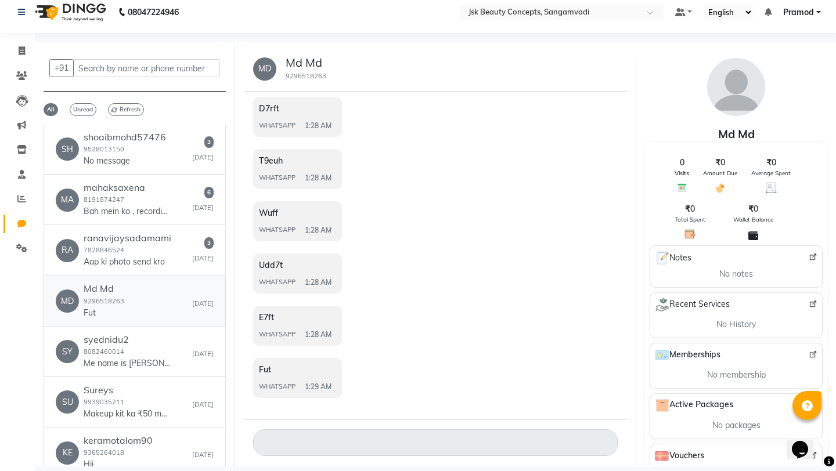
scroll to position [1155, 0]
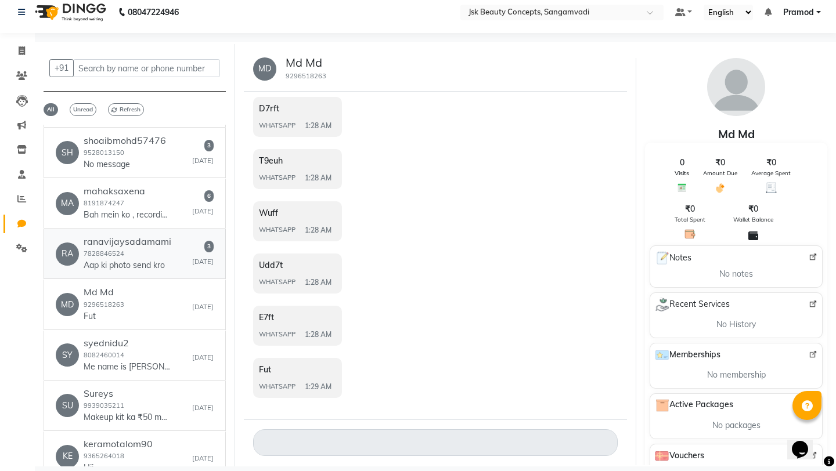
click at [134, 236] on div "ranavijaysadamami 7828846524 Aap ki photo send kro" at bounding box center [128, 253] width 88 height 35
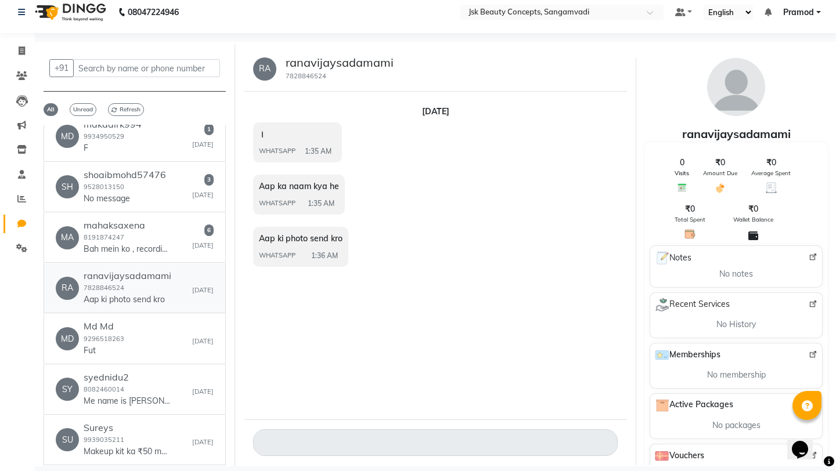
scroll to position [1103, 0]
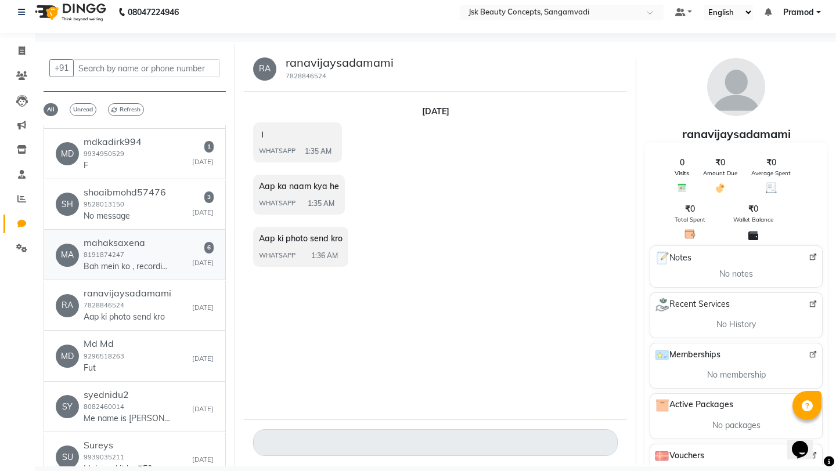
click at [143, 237] on h6 "mahaksaxena" at bounding box center [127, 242] width 87 height 11
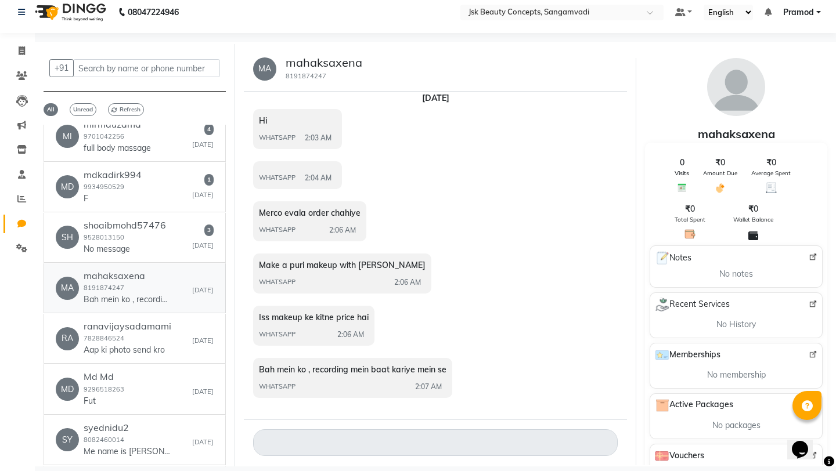
scroll to position [1030, 0]
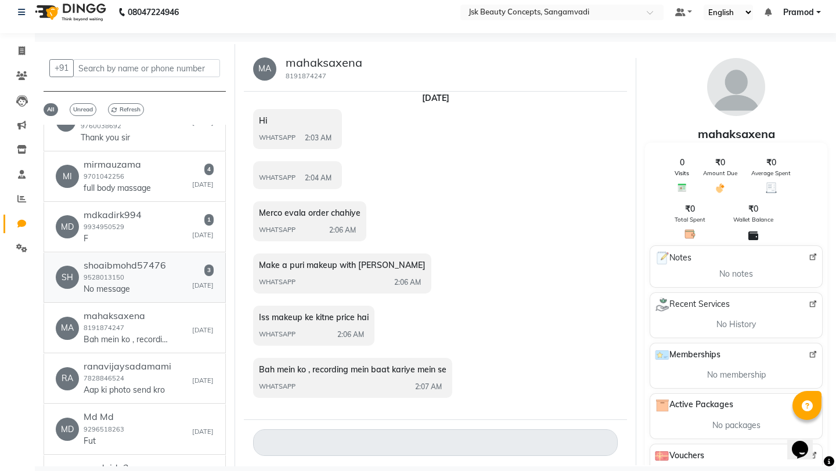
click at [144, 260] on div "shoaibmohd57476 9528013150 No message" at bounding box center [125, 277] width 82 height 35
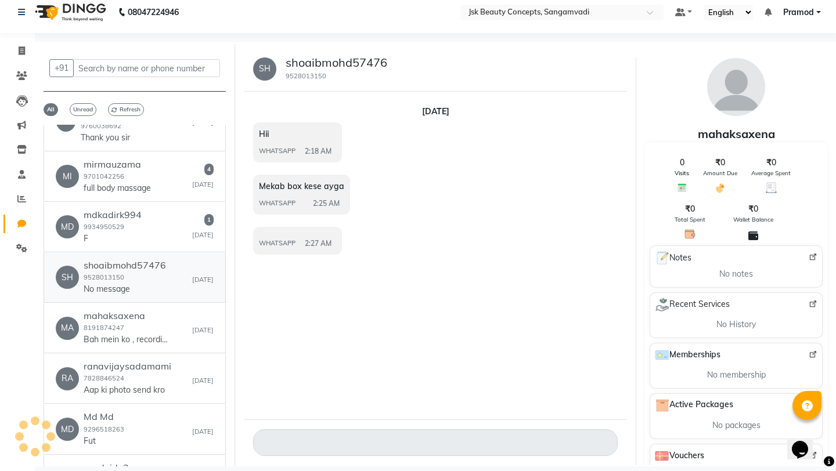
scroll to position [0, 0]
click at [164, 209] on div "MD mdkadirk994 9934950529 F 1 [DATE]" at bounding box center [135, 226] width 158 height 35
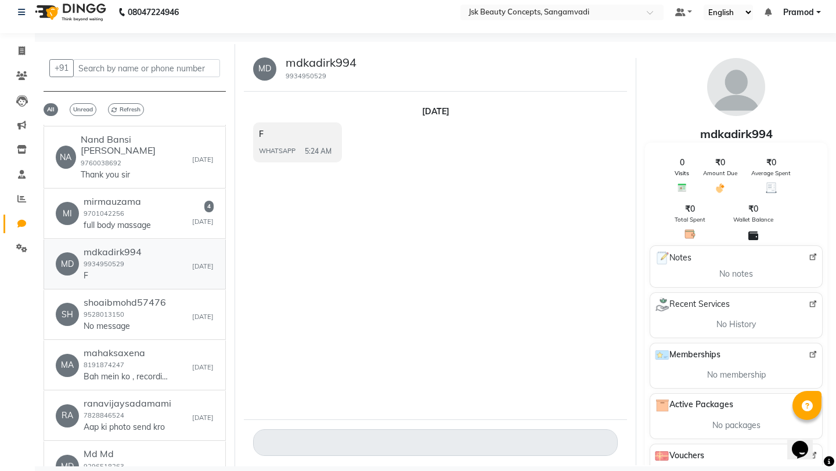
scroll to position [990, 0]
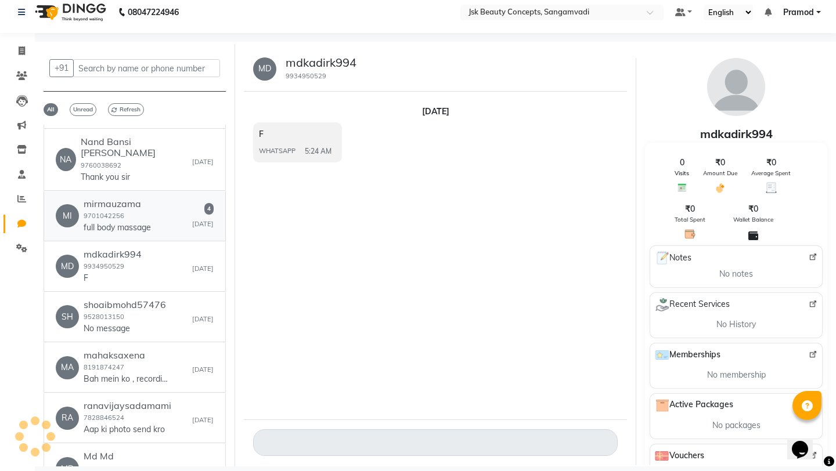
click at [164, 198] on div "MI mirmauzama 9701042256 full body massage 4 [DATE]" at bounding box center [135, 215] width 158 height 35
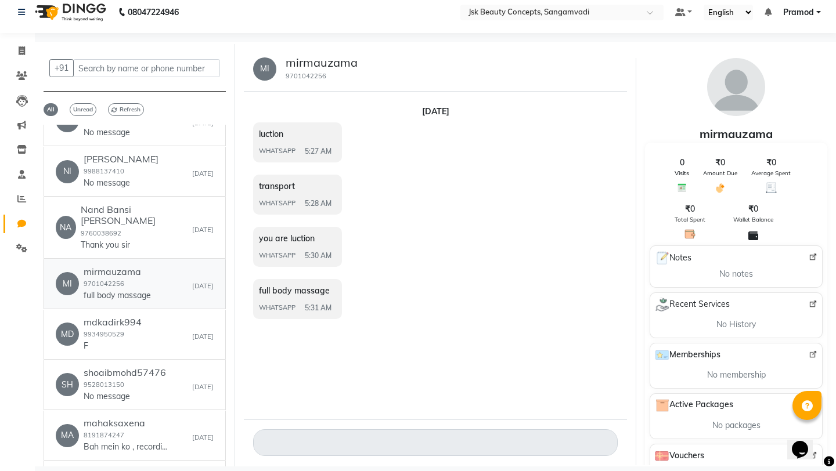
scroll to position [921, 0]
click at [164, 206] on h6 "Nand Bansi [PERSON_NAME]" at bounding box center [136, 217] width 111 height 22
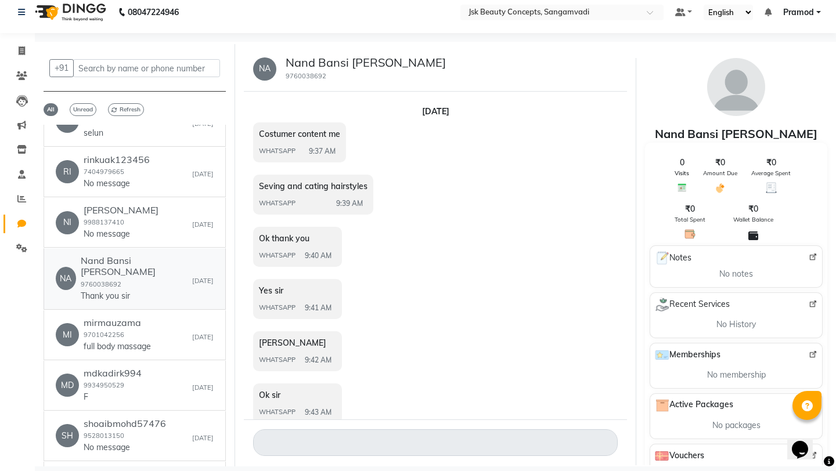
scroll to position [863, 0]
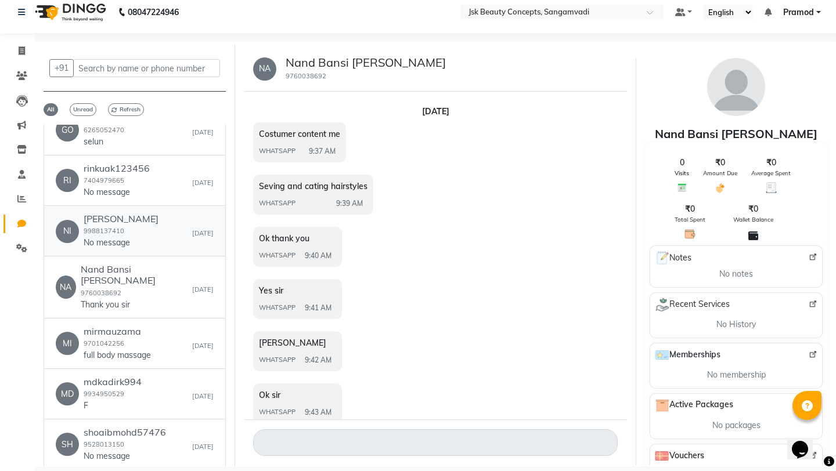
click at [122, 214] on div "[PERSON_NAME] 9988137410 No message" at bounding box center [121, 231] width 75 height 35
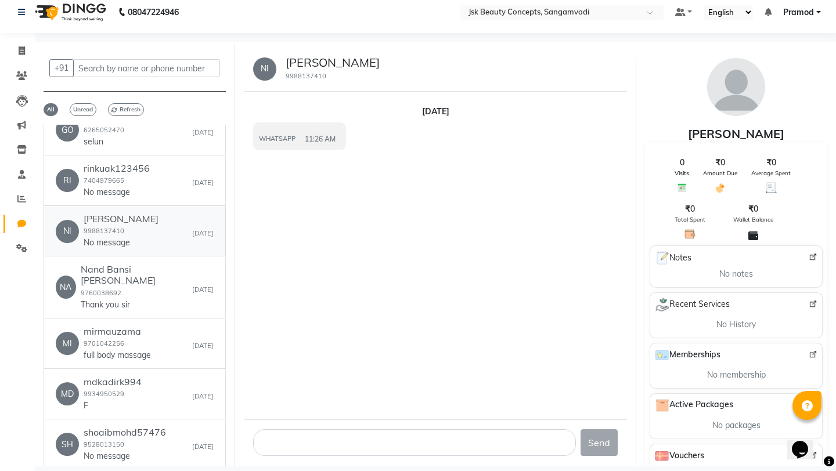
scroll to position [836, 0]
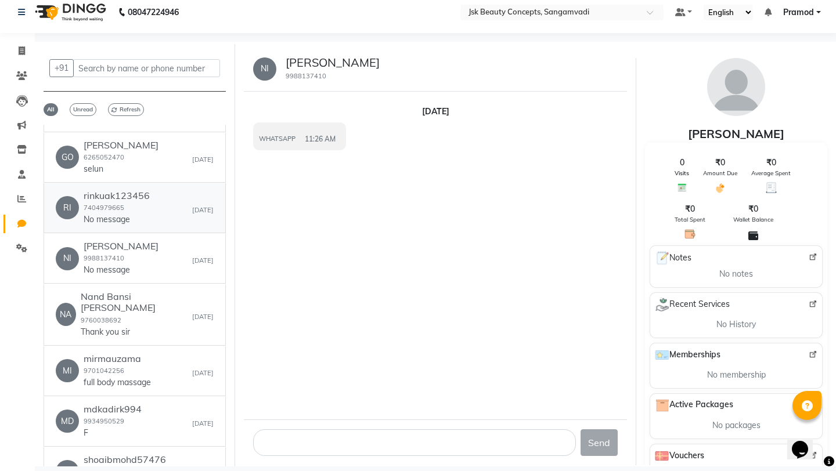
click at [135, 190] on div "rinkuak123456 7404979665 No message" at bounding box center [117, 207] width 66 height 35
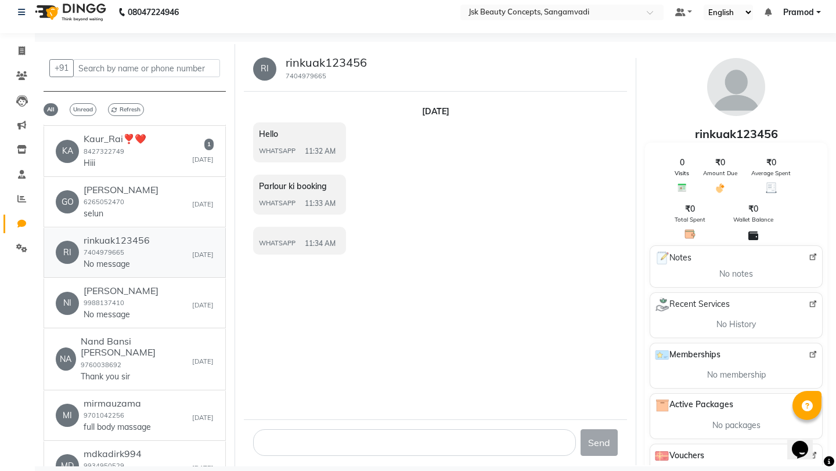
scroll to position [784, 0]
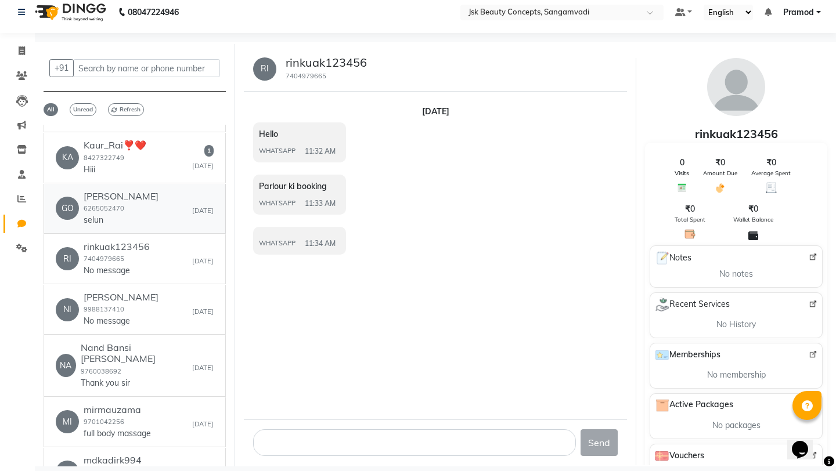
click at [134, 191] on div "[PERSON_NAME] 6265052470 selun" at bounding box center [121, 208] width 75 height 35
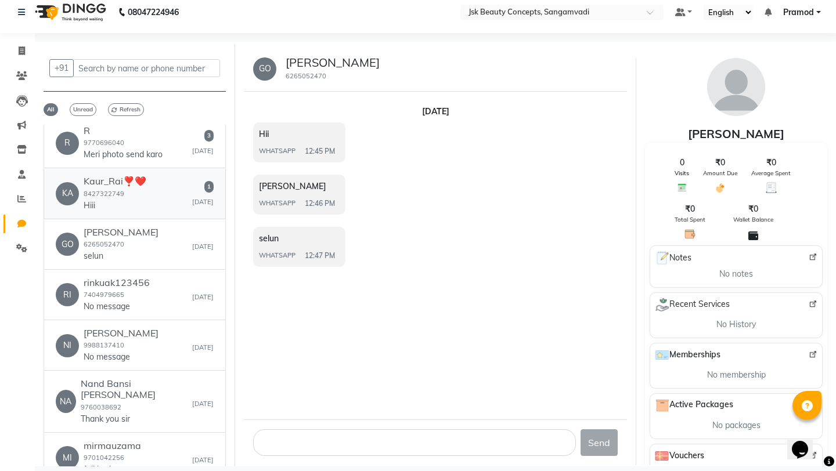
click at [142, 176] on div "KA Kaur_Rai❣️❤️ 8427322749 Hiii 1 [DATE]" at bounding box center [135, 193] width 158 height 35
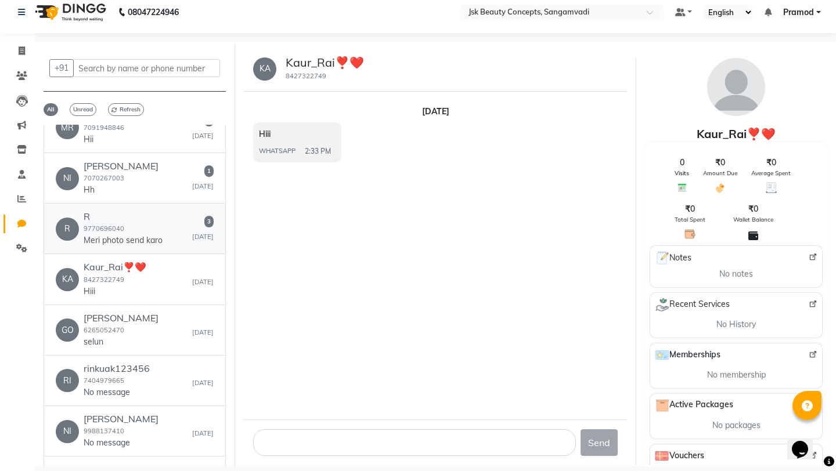
click at [147, 211] on div "R 9770696040 Meri photo send karo" at bounding box center [123, 228] width 79 height 35
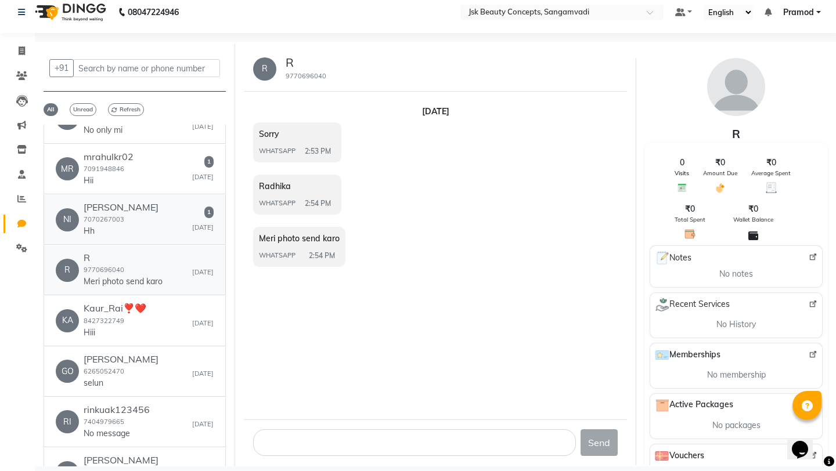
click at [147, 202] on div "NI [PERSON_NAME] 7070267003 Hh 1 [DATE]" at bounding box center [135, 219] width 158 height 35
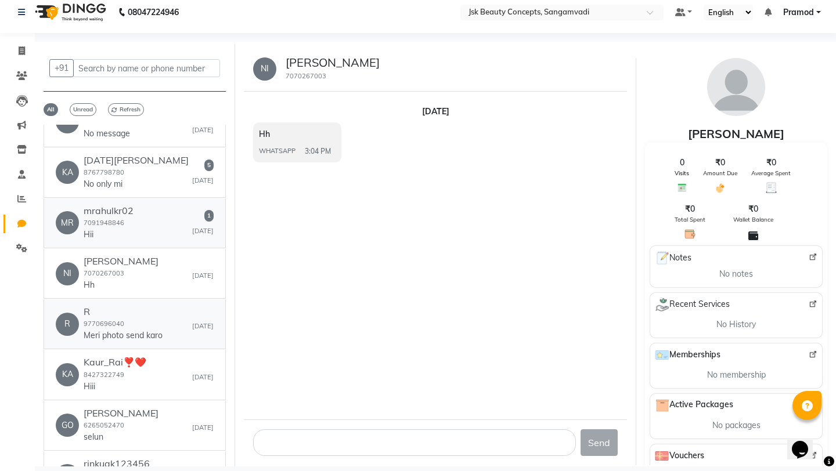
click at [147, 205] on div "MR mrahulkr02 7091948846 Hii 1 [DATE]" at bounding box center [135, 222] width 158 height 35
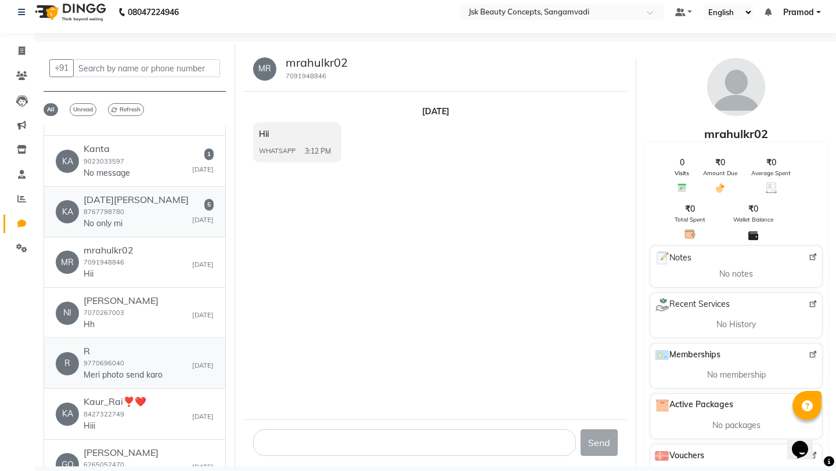
click at [147, 218] on p "No only mi" at bounding box center [127, 224] width 87 height 12
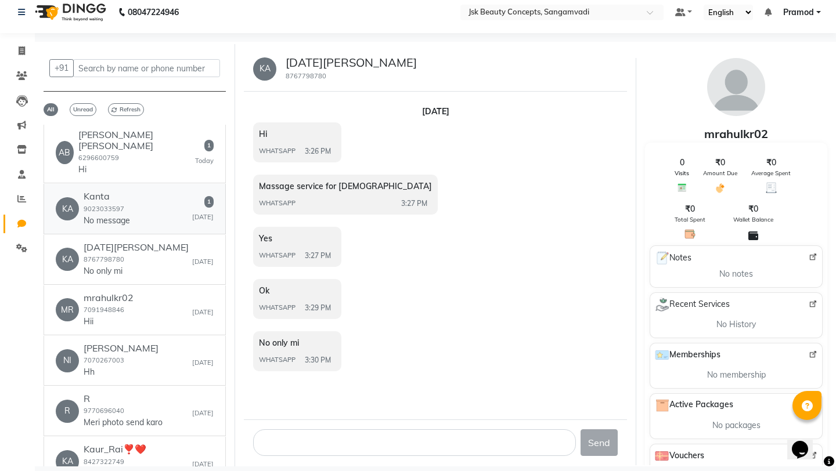
click at [153, 191] on div "[PERSON_NAME] 9023033597 No message 1 [DATE]" at bounding box center [135, 208] width 158 height 35
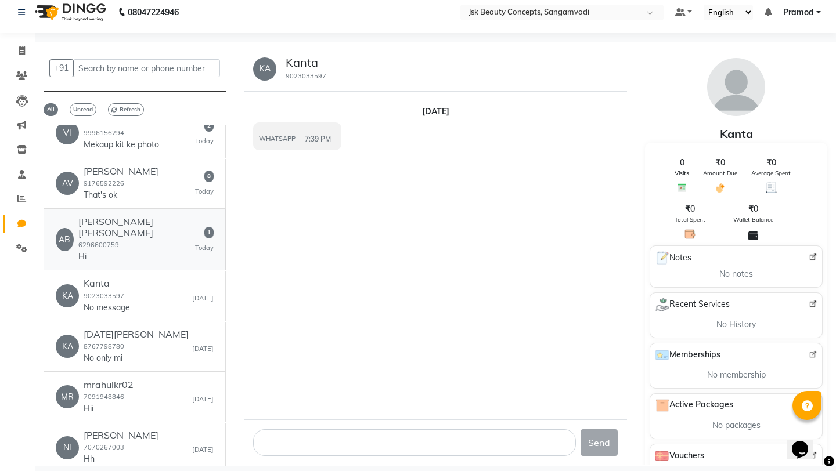
click at [155, 216] on h6 "[PERSON_NAME] [PERSON_NAME]" at bounding box center [136, 227] width 117 height 22
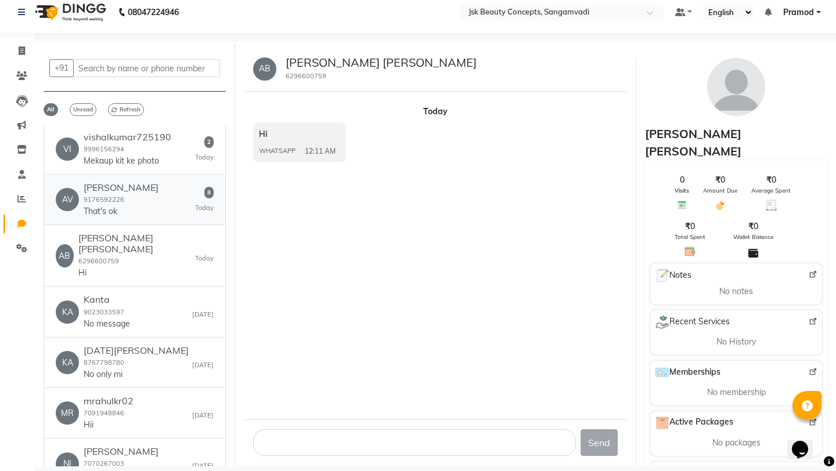
click at [158, 182] on div "AV [PERSON_NAME] 9176592226 That's ok 8 [DATE]" at bounding box center [135, 199] width 158 height 35
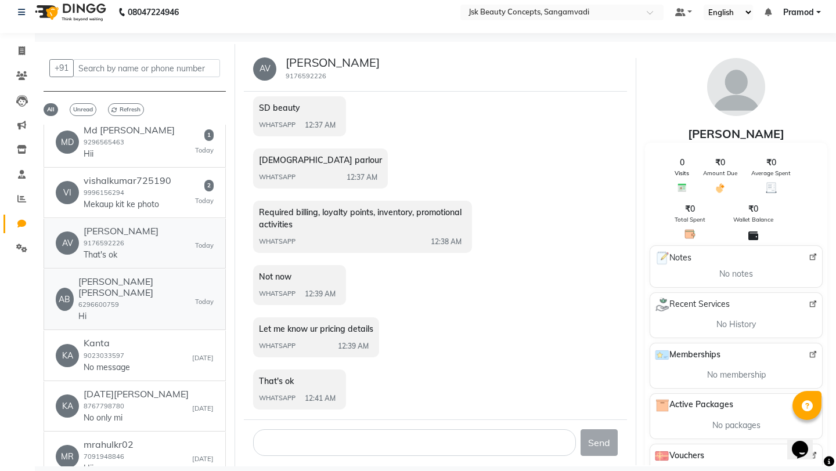
scroll to position [330, 0]
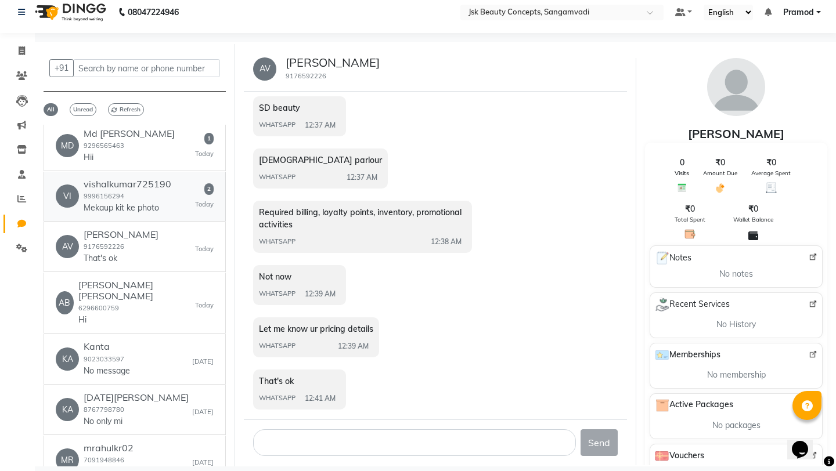
click at [167, 179] on div "vishalkumar725190 9996156294 Mekaup kit ke photo" at bounding box center [128, 196] width 88 height 35
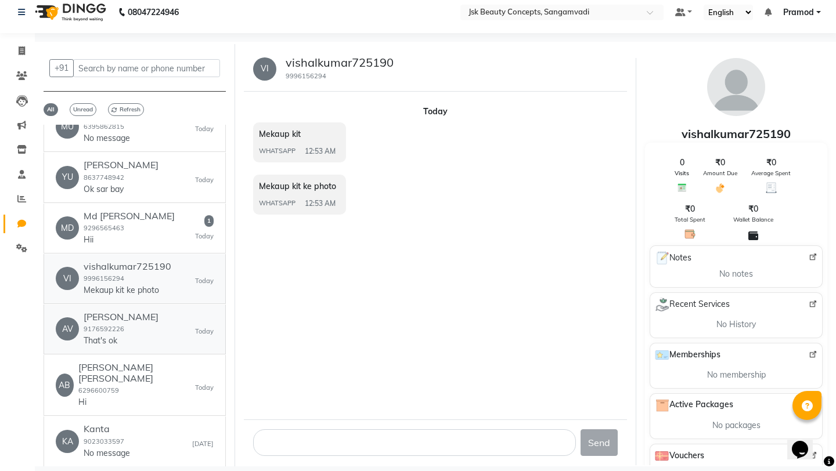
scroll to position [237, 0]
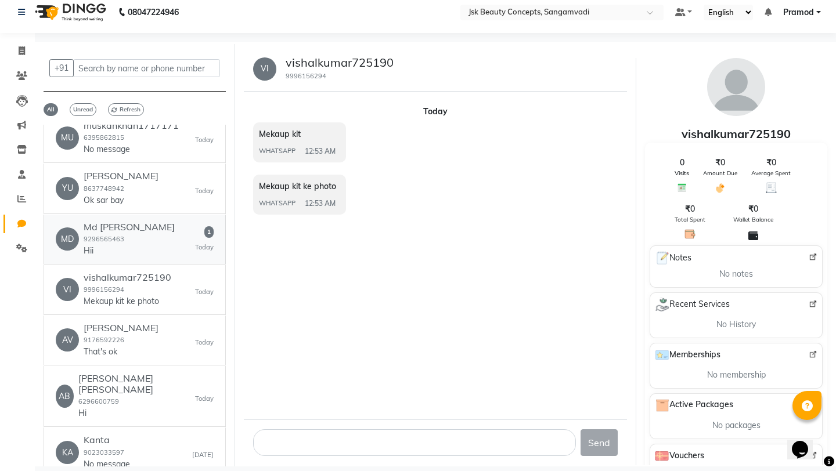
click at [153, 222] on div "MD Md [PERSON_NAME] 9296565463 Hii 1 [DATE]" at bounding box center [135, 239] width 158 height 35
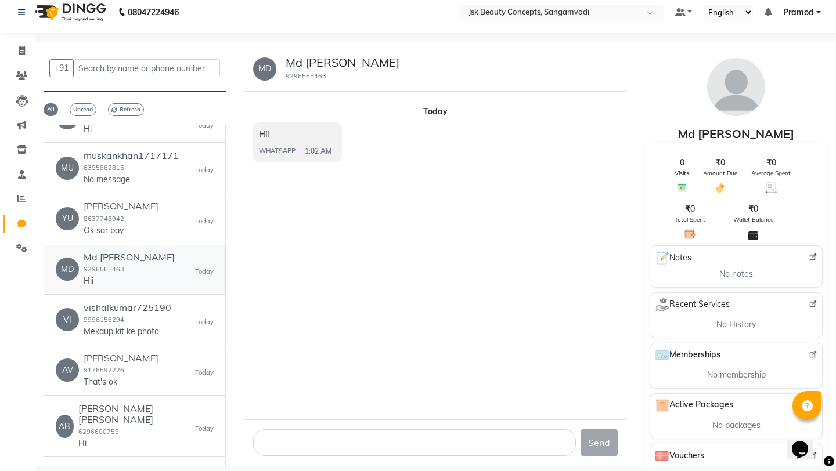
scroll to position [191, 0]
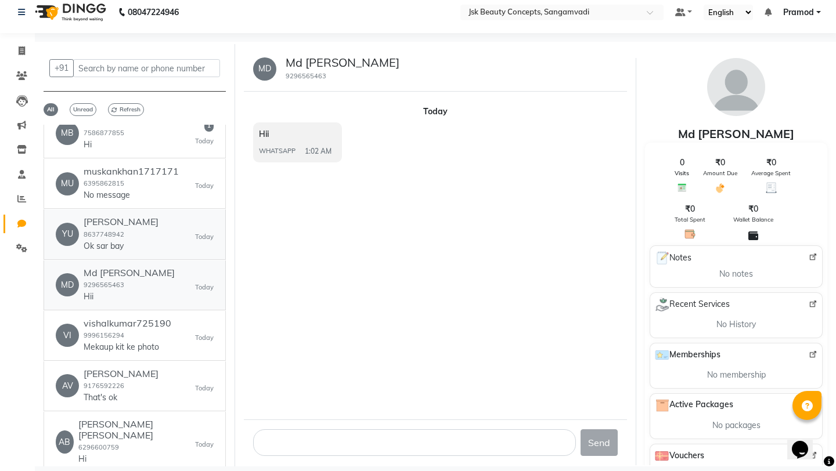
click at [153, 216] on div "[PERSON_NAME] 8637748942 Ok sar bay [DATE]" at bounding box center [135, 233] width 158 height 35
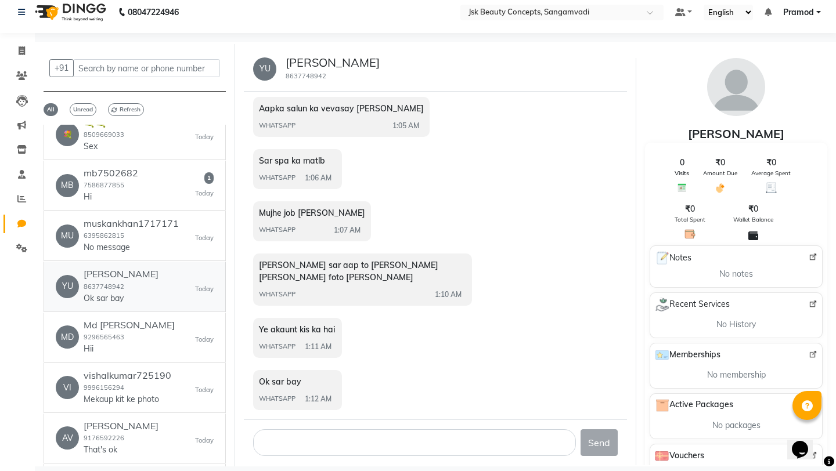
scroll to position [120, 0]
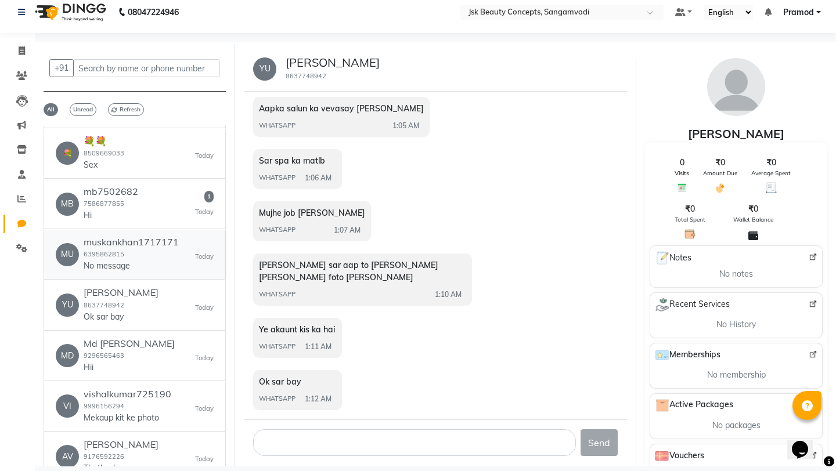
click at [135, 237] on h6 "muskankhan1717171" at bounding box center [131, 242] width 95 height 11
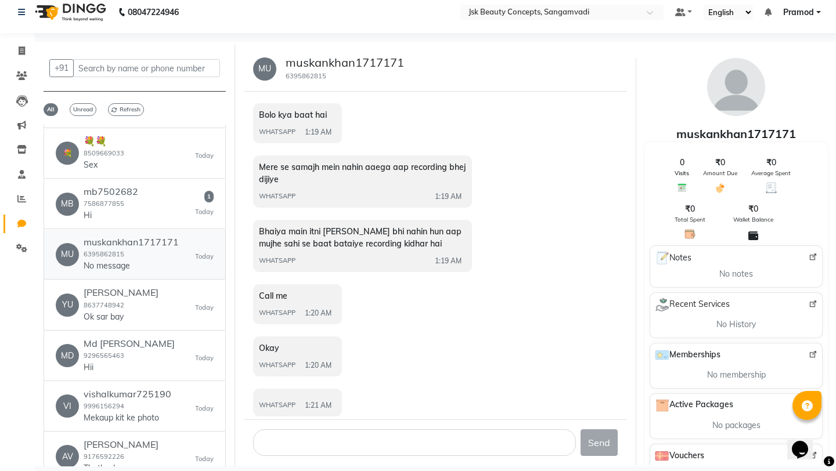
scroll to position [89, 0]
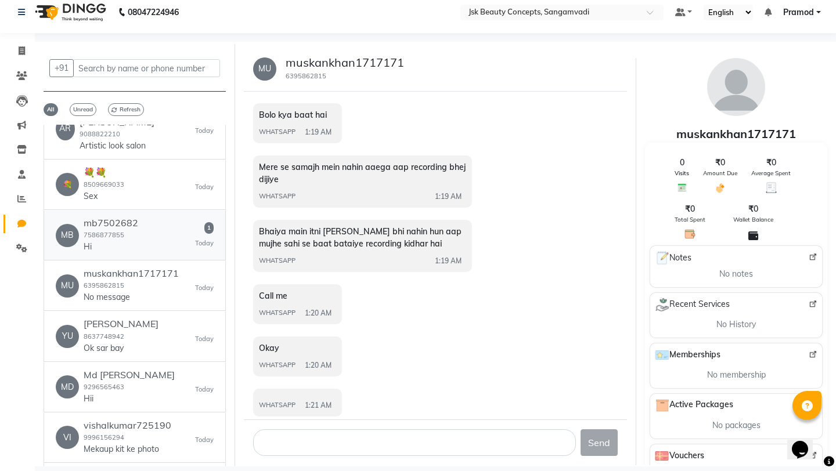
click at [144, 218] on div "MB mb7502682 7586877855 Hi 1 [DATE]" at bounding box center [135, 235] width 158 height 35
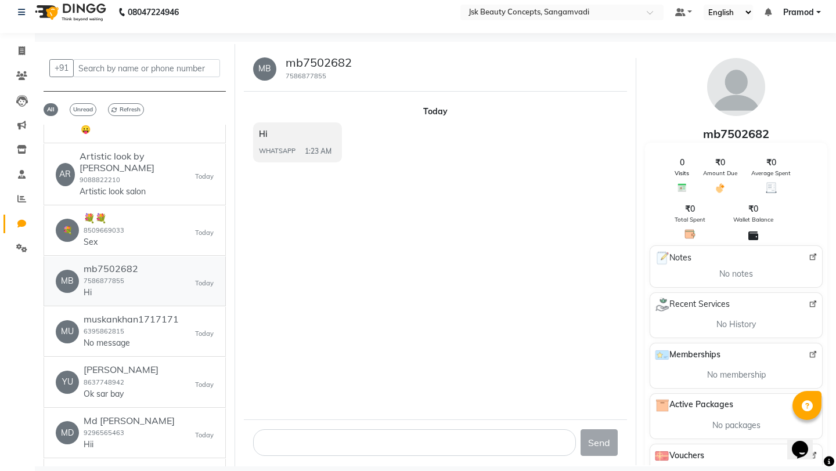
scroll to position [23, 0]
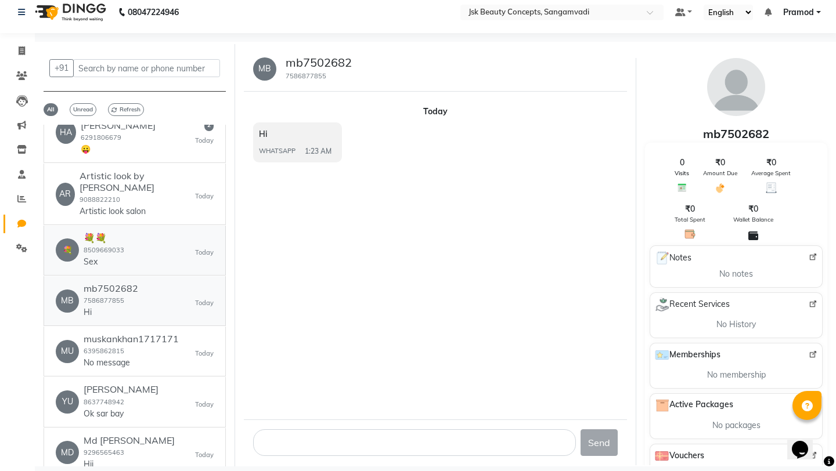
click at [144, 233] on div "💐 💐💐 8509669033 Sex [DATE]" at bounding box center [135, 250] width 158 height 35
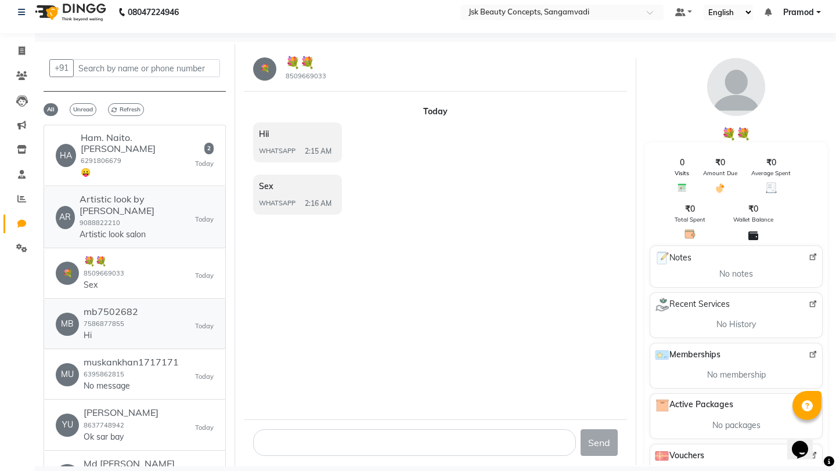
click at [144, 229] on p "Artistic look salon" at bounding box center [122, 235] width 87 height 12
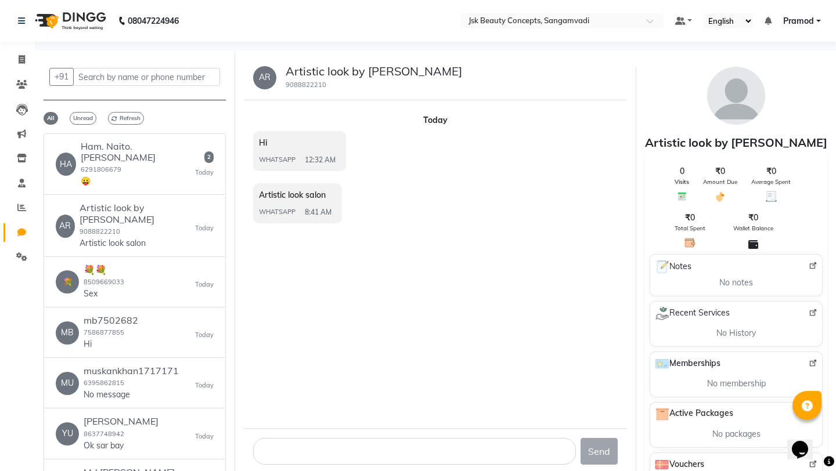
drag, startPoint x: 260, startPoint y: 196, endPoint x: 355, endPoint y: 196, distance: 94.6
click at [355, 196] on div "Artistic look salon WHATSAPP 8:41 AM" at bounding box center [435, 204] width 364 height 43
drag, startPoint x: 259, startPoint y: 194, endPoint x: 339, endPoint y: 194, distance: 80.1
click at [339, 194] on div "Artistic look salon WHATSAPP 8:41 AM" at bounding box center [297, 203] width 89 height 40
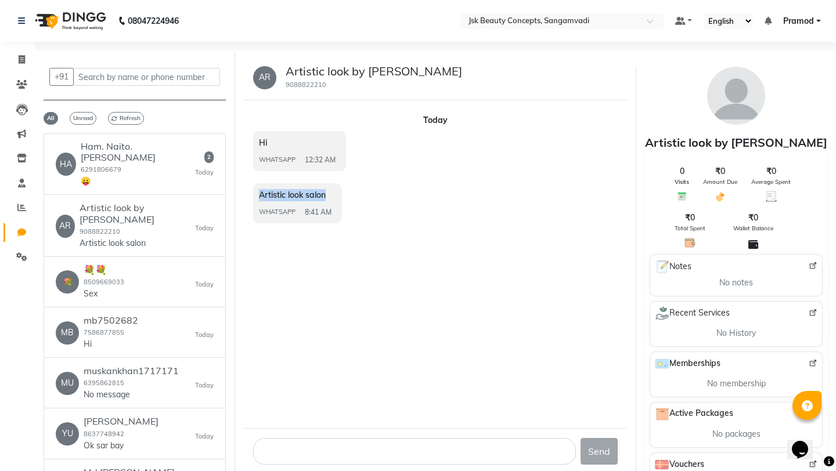
copy span "Artistic look salon"
click at [176, 153] on div "[PERSON_NAME]. Naito. [PERSON_NAME] 6291806679 😛 2 [DATE]" at bounding box center [135, 164] width 158 height 46
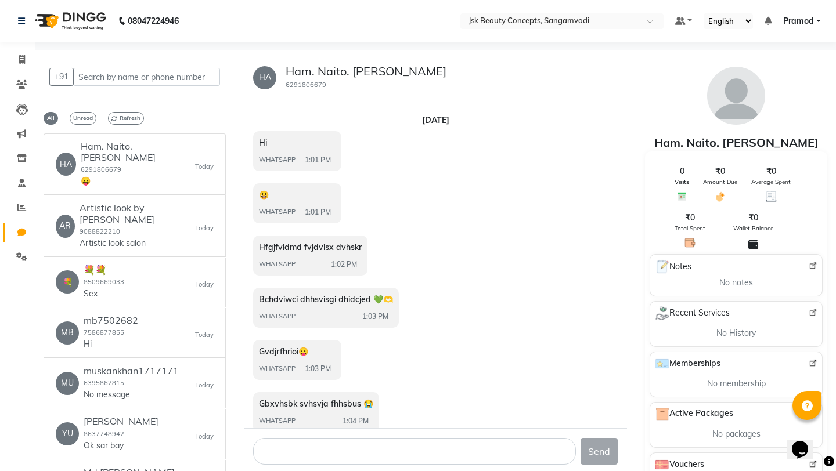
click at [571, 60] on div "[PERSON_NAME]. Naito. [PERSON_NAME] 6291806679" at bounding box center [435, 77] width 383 height 45
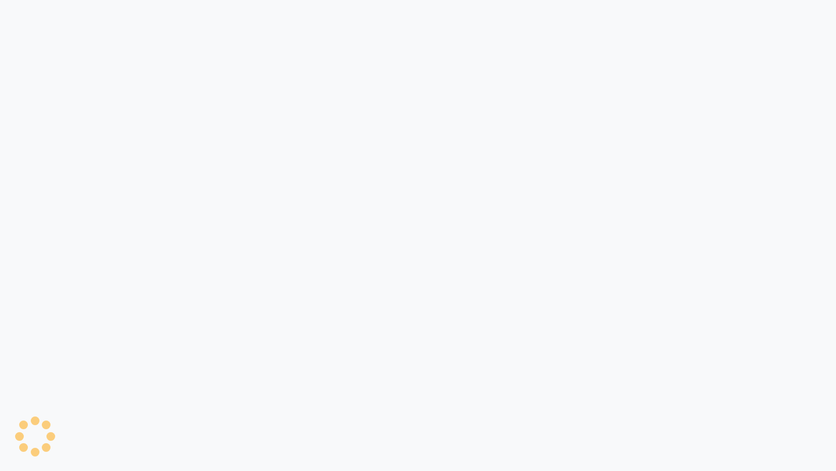
select select "100"
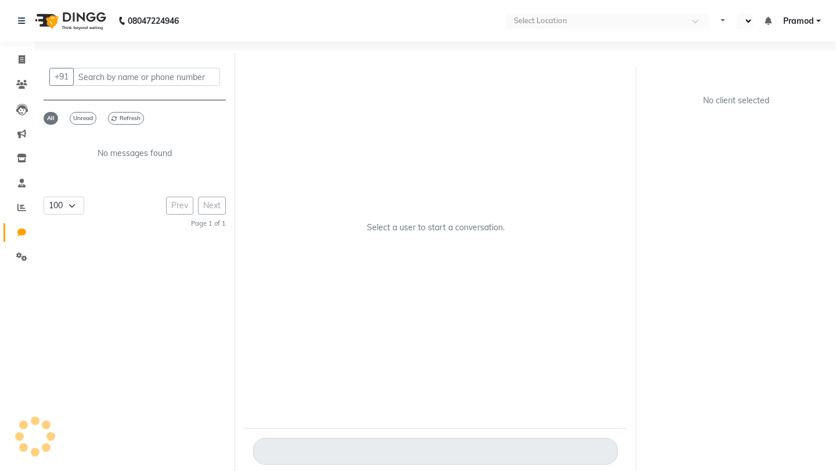
select select "en"
